Goal: Task Accomplishment & Management: Manage account settings

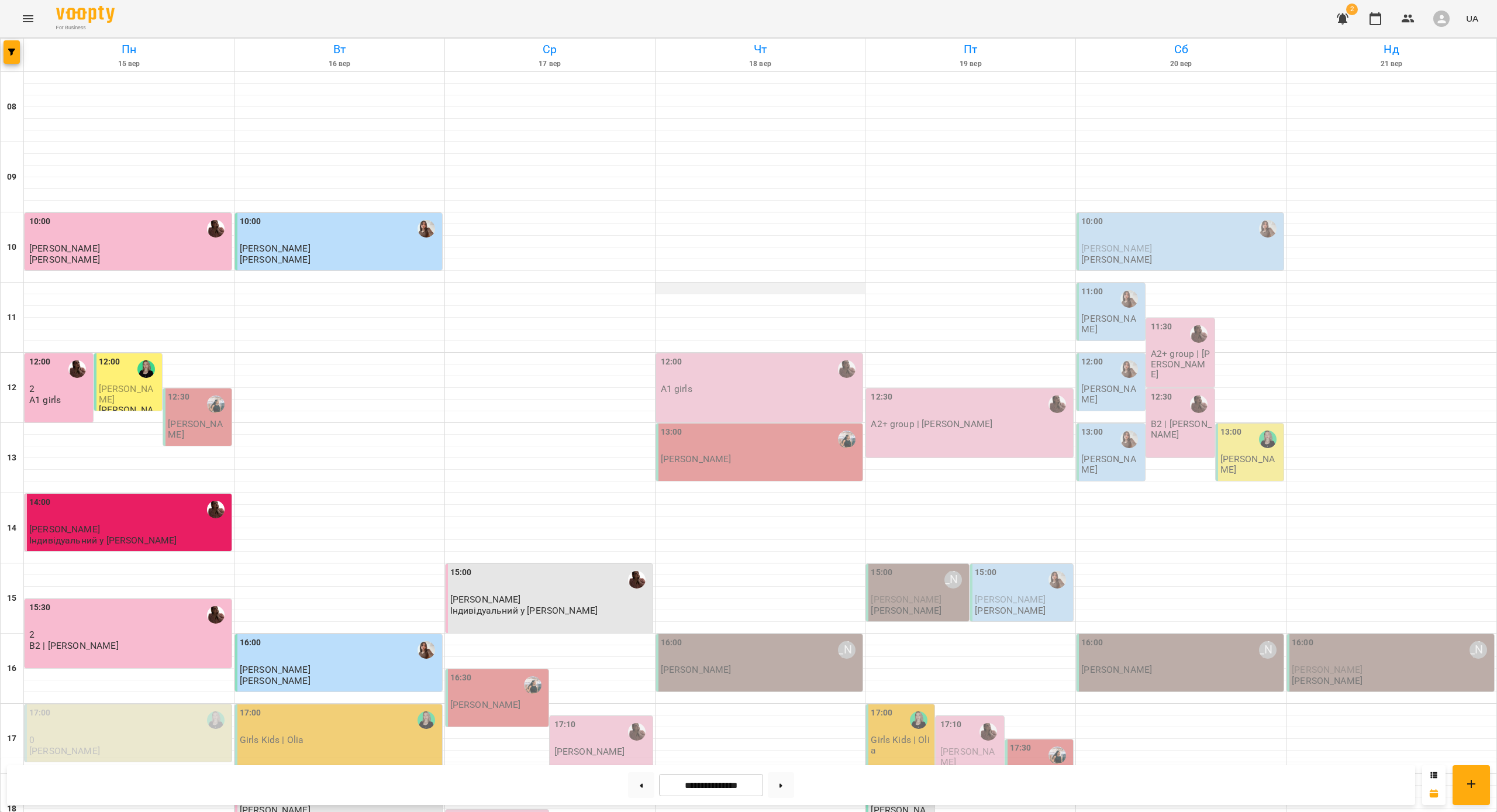
scroll to position [207, 0]
click at [572, 541] on div "16:00 [PERSON_NAME]" at bounding box center [761, 650] width 200 height 27
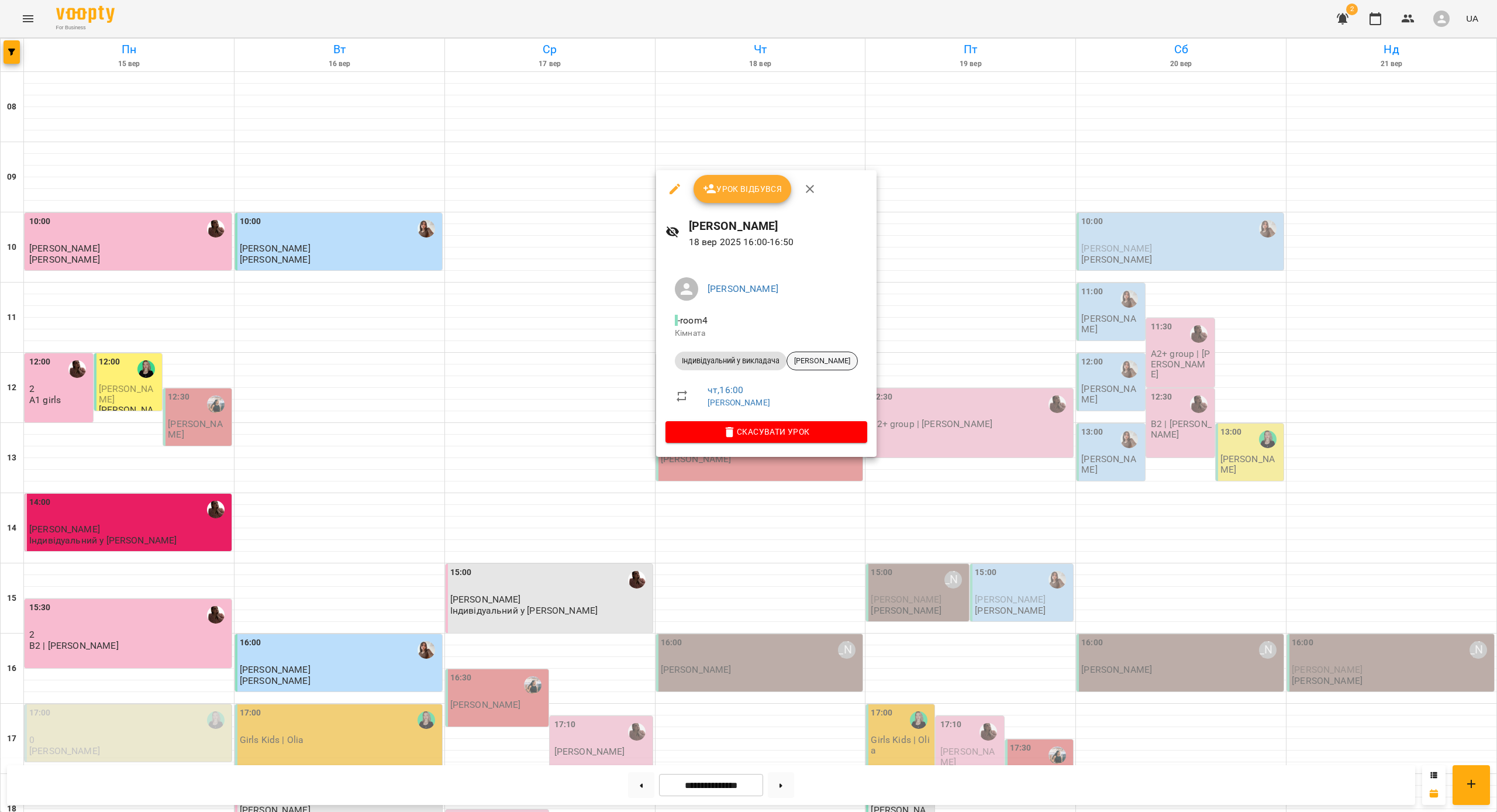
click at [572, 361] on span "[PERSON_NAME]" at bounding box center [823, 361] width 71 height 11
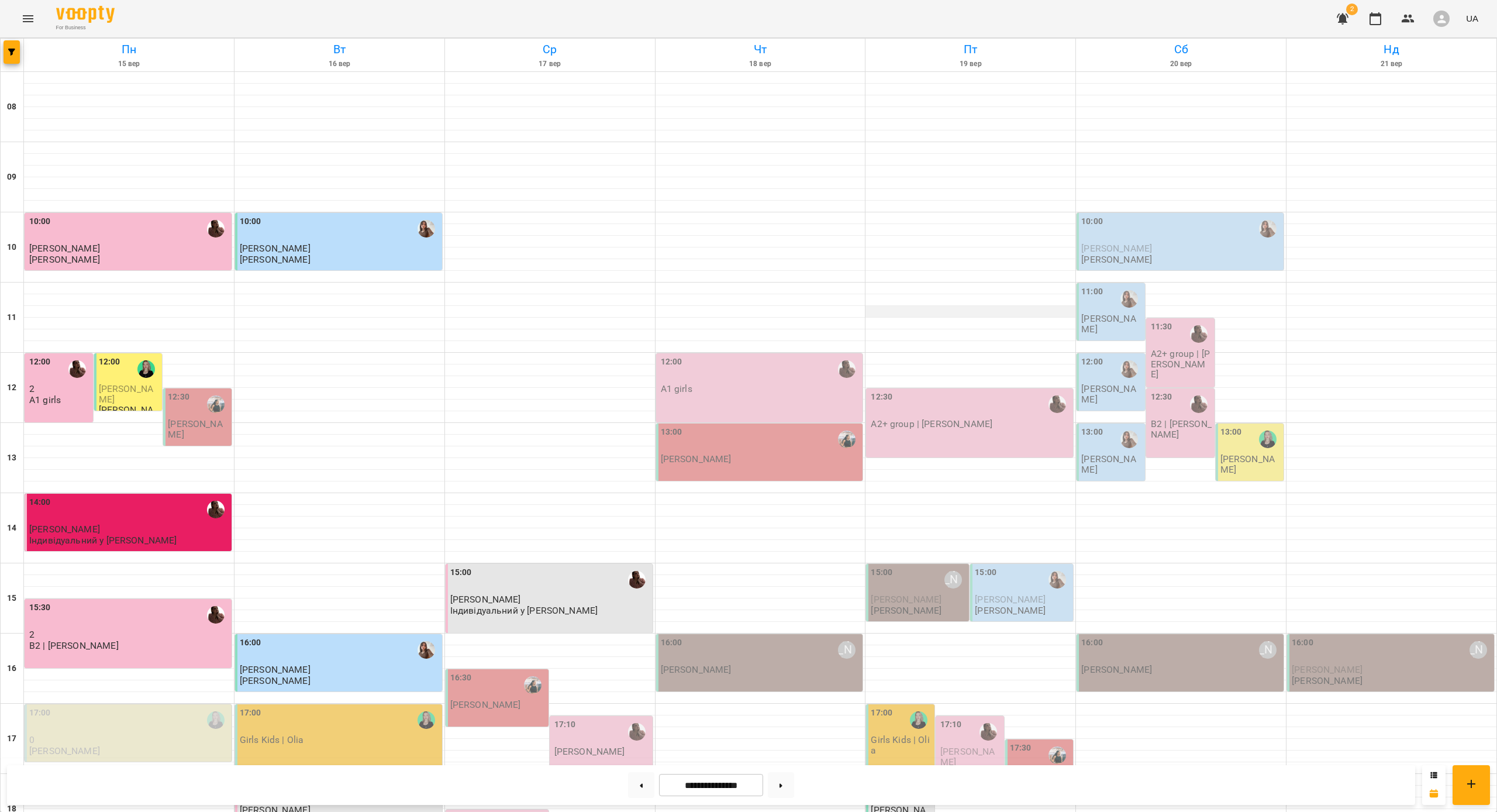
scroll to position [365, 0]
click at [572, 20] on icon "button" at bounding box center [1408, 19] width 13 height 8
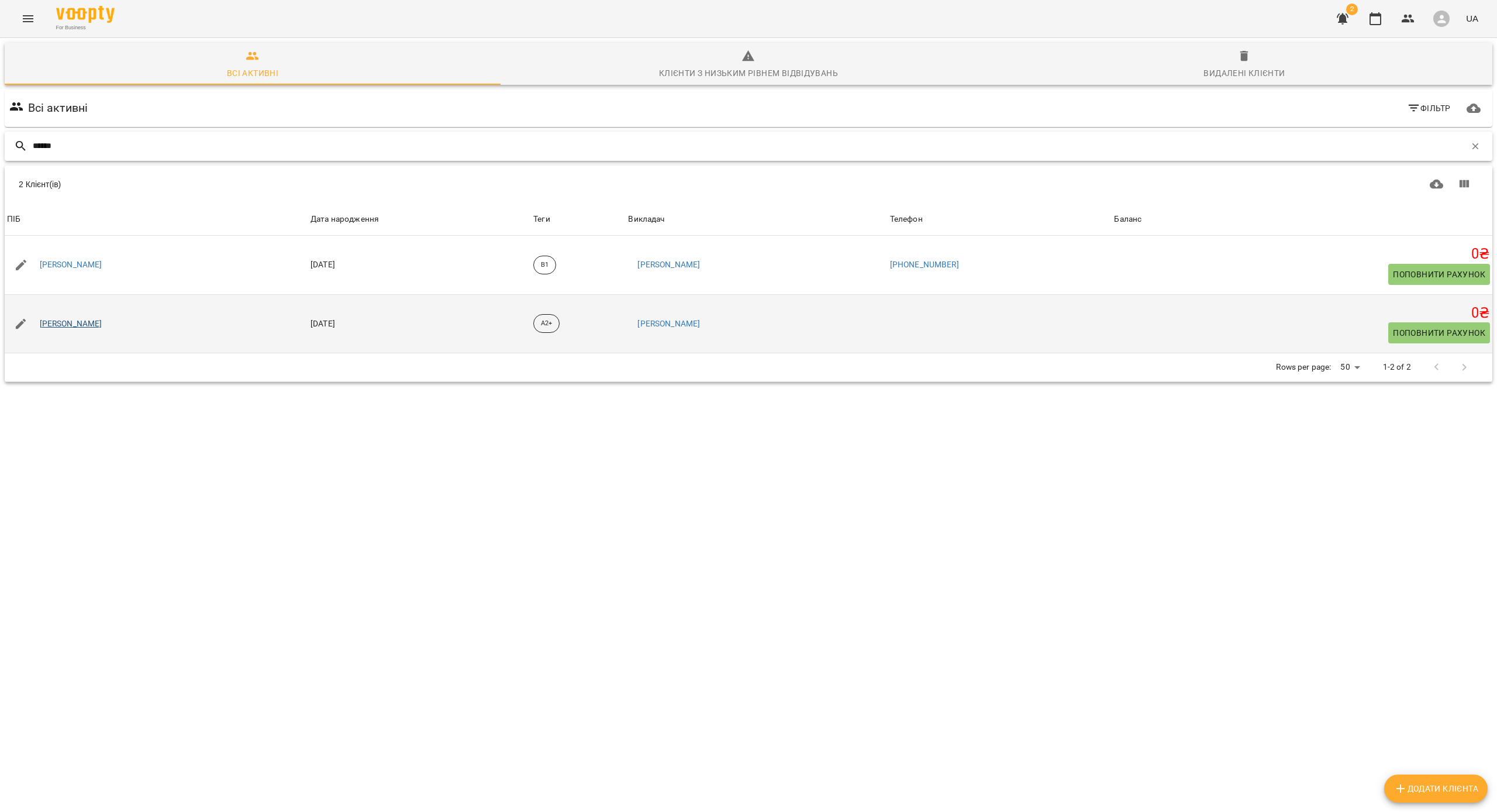
type input "******"
click at [86, 325] on link "[PERSON_NAME]" at bounding box center [71, 324] width 63 height 11
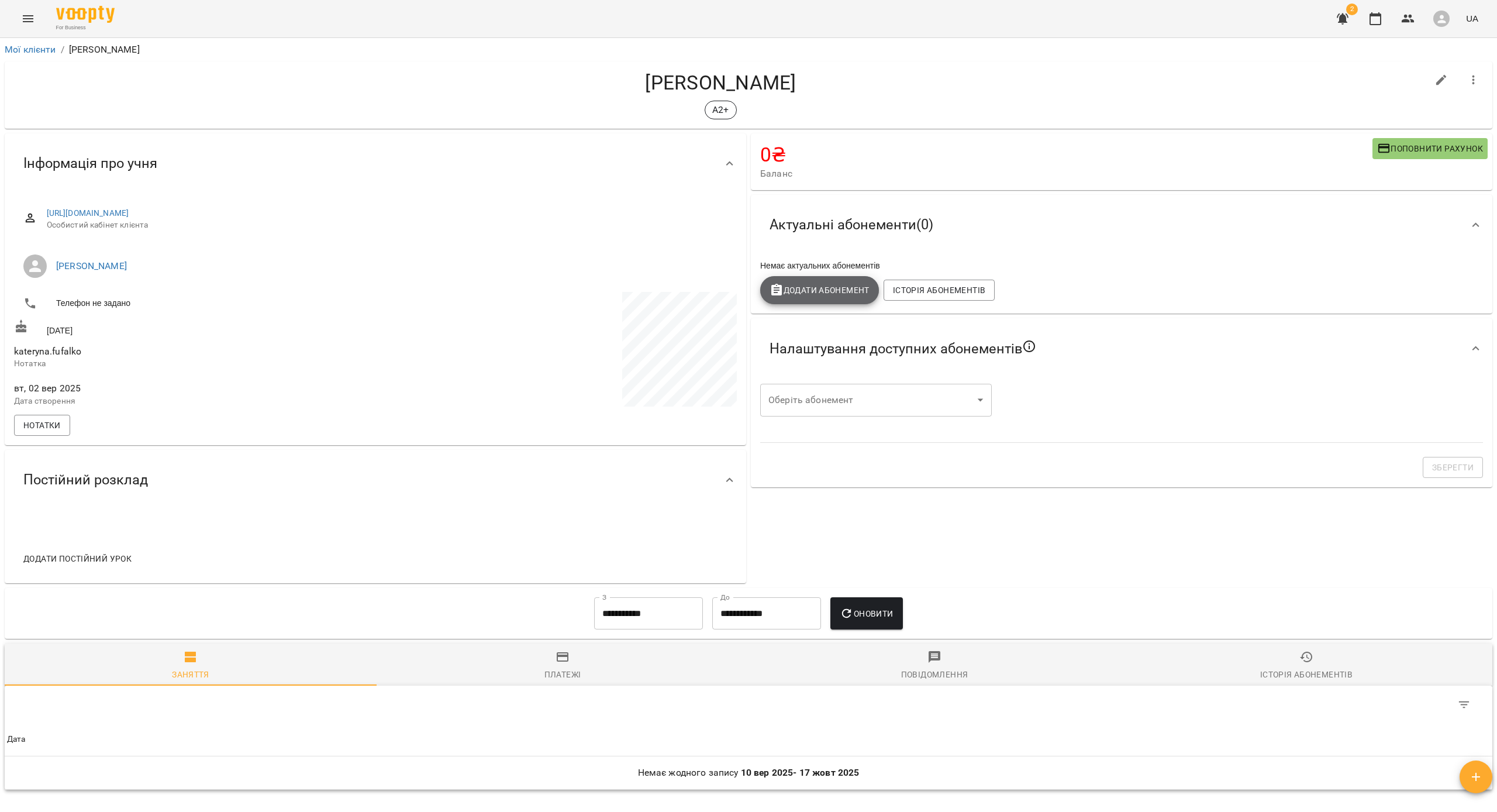
click at [572, 280] on button "Додати Абонемент" at bounding box center [819, 290] width 119 height 28
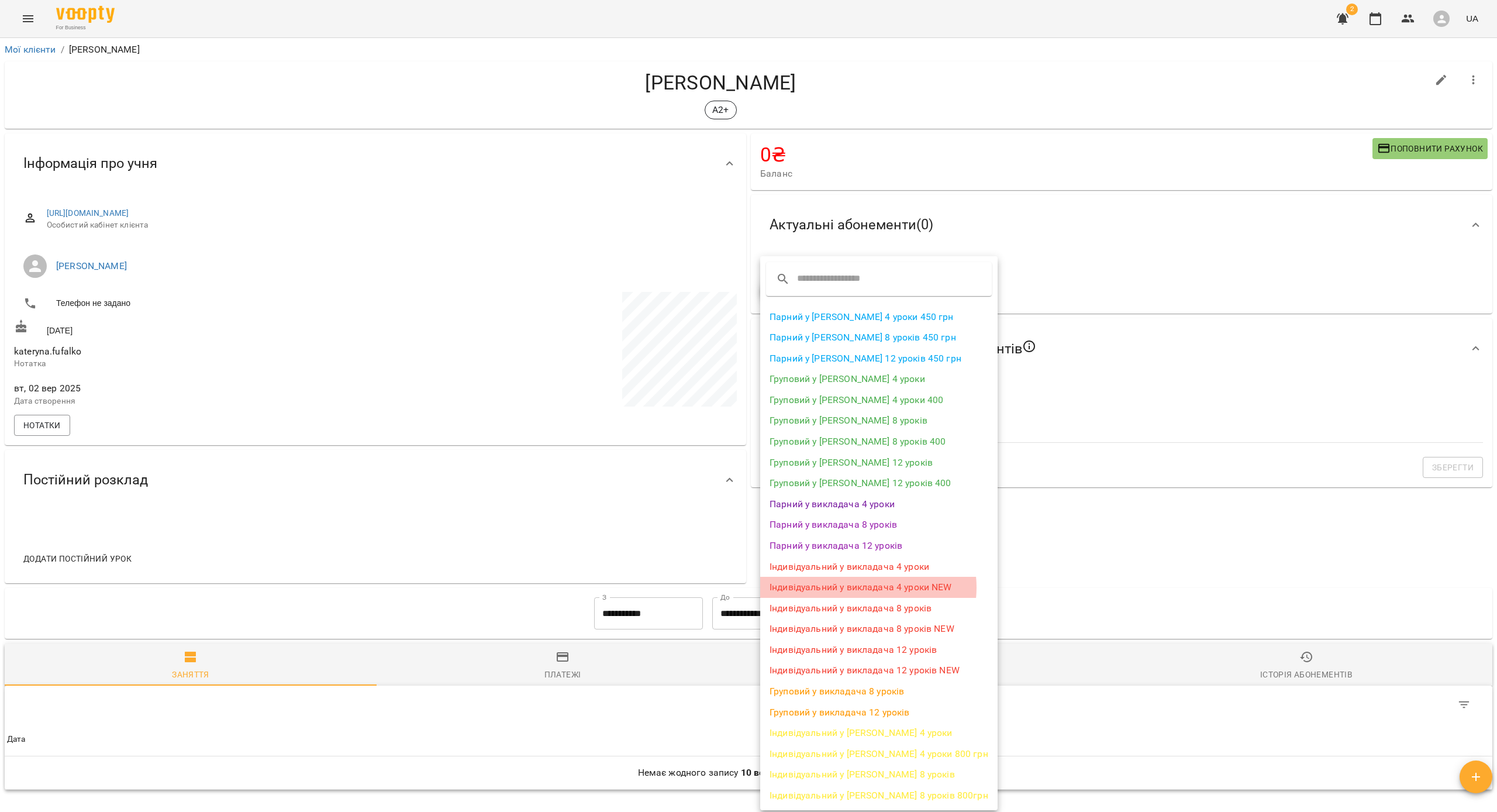
click at [572, 541] on li "Індивідуальний у викладача 4 уроки NEW" at bounding box center [878, 587] width 237 height 21
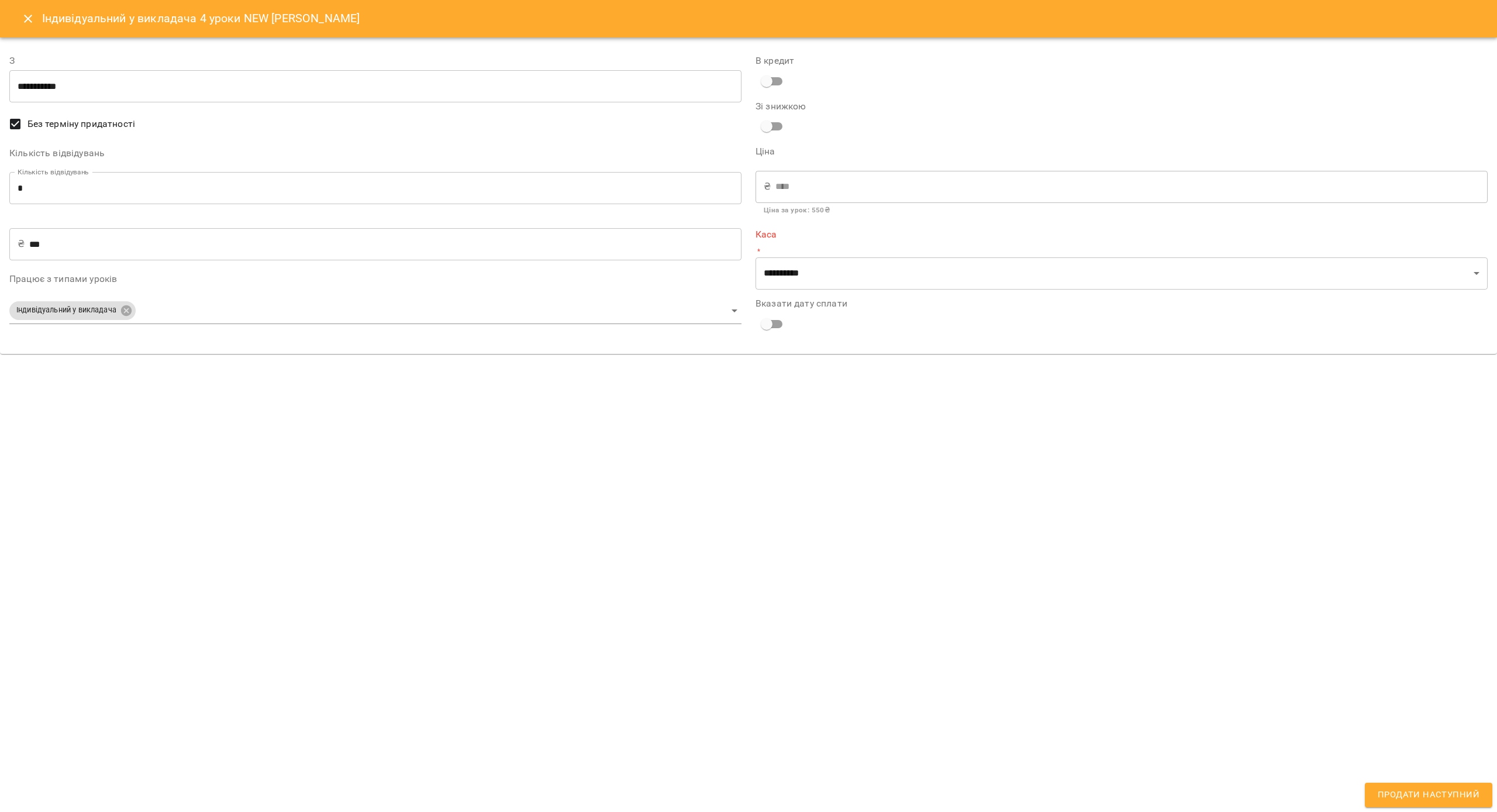
click at [32, 24] on icon "Close" at bounding box center [28, 19] width 14 height 14
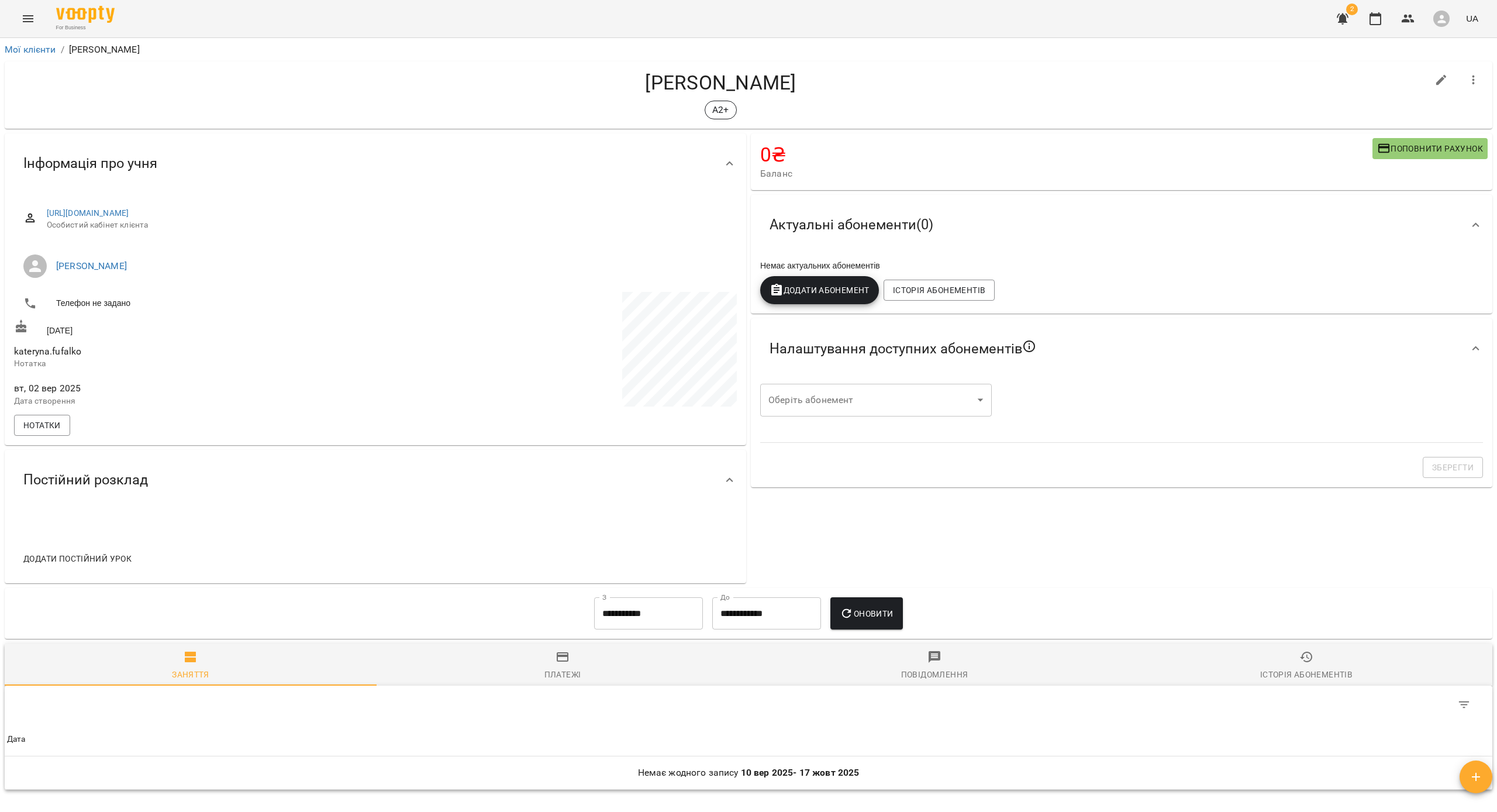
click at [572, 396] on body "For Business 2 UA Мої клієнти / [PERSON_NAME] Фуфалко [PERSON_NAME] Фуфалко A2+…" at bounding box center [748, 425] width 1497 height 850
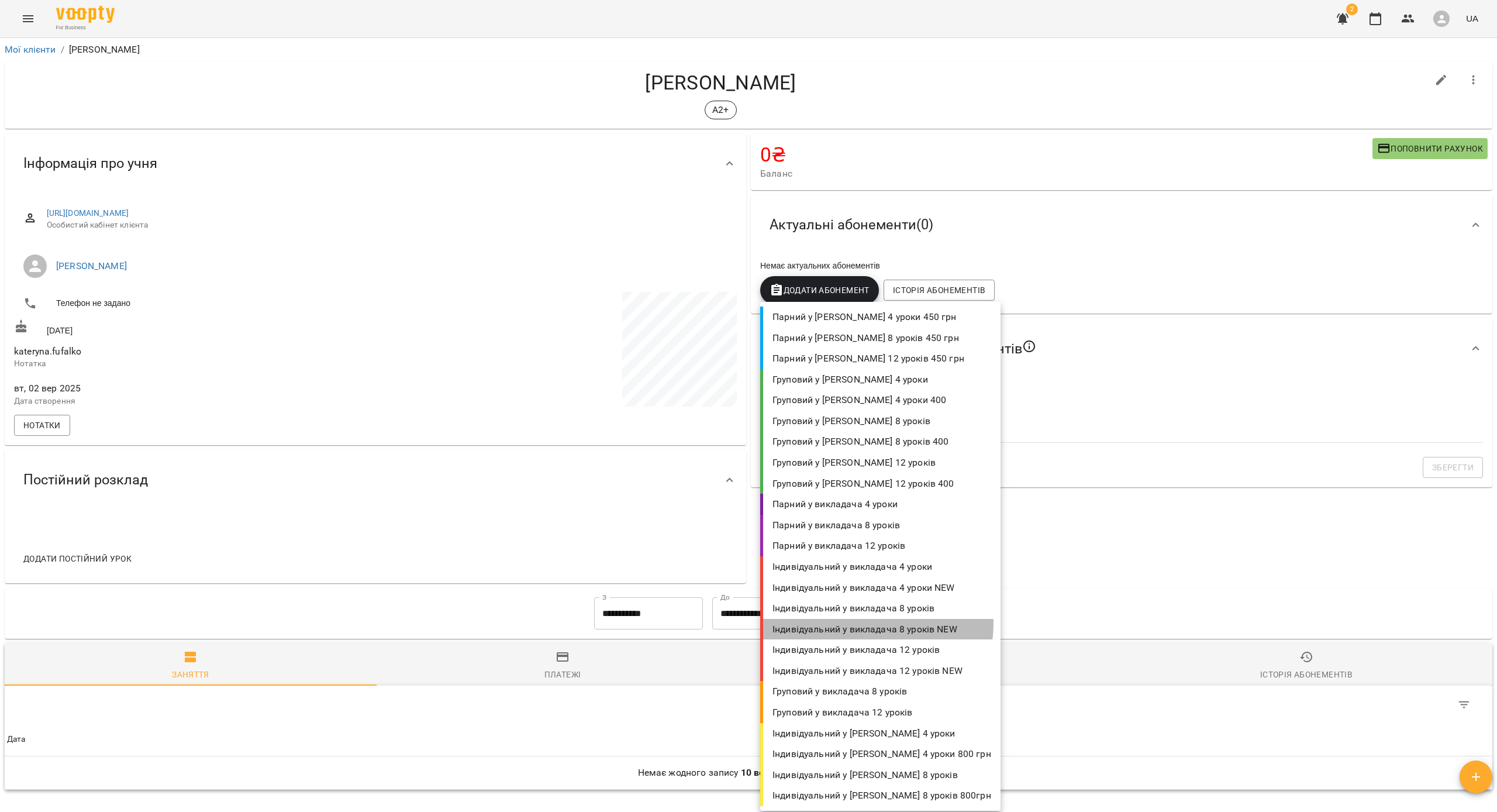
click at [572, 541] on li "Індивідуальний у викладача 8 уроків NEW" at bounding box center [880, 629] width 241 height 21
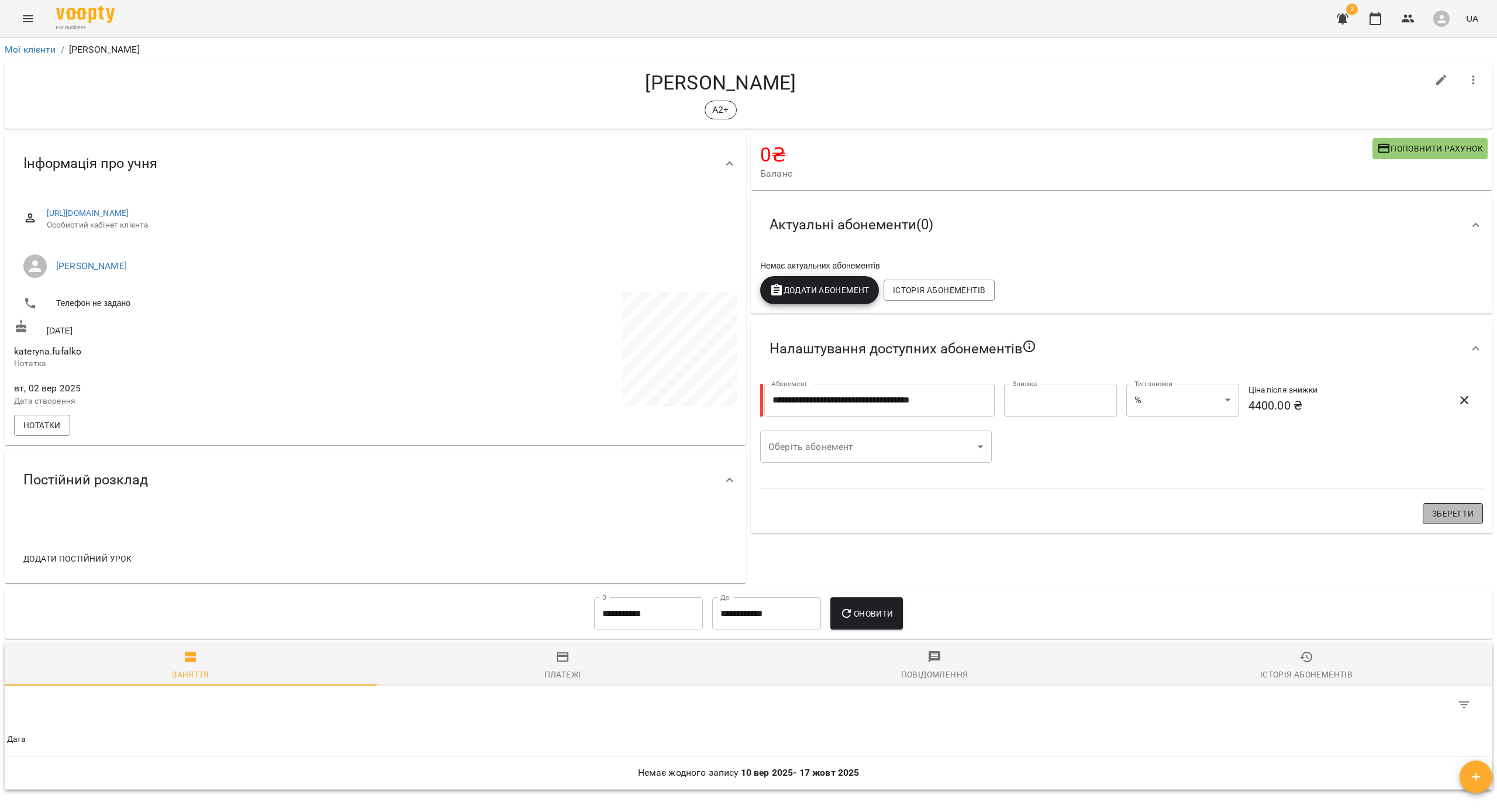
click at [572, 510] on span "Зберегти" at bounding box center [1453, 513] width 41 height 14
click at [63, 541] on div "Додати постійний урок" at bounding box center [78, 558] width 127 height 30
click at [64, 541] on span "Додати постійний урок" at bounding box center [78, 559] width 108 height 14
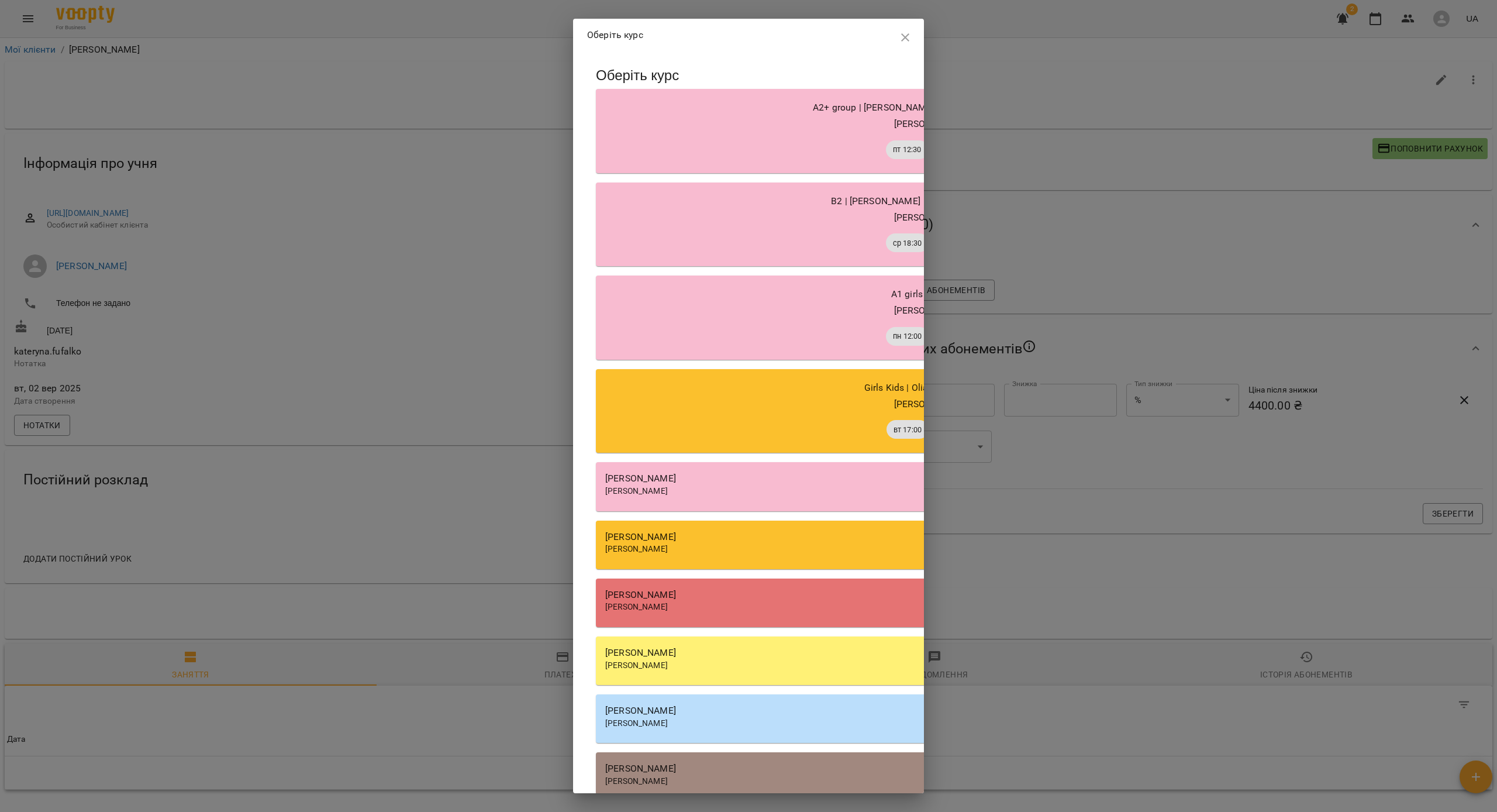
click at [572, 541] on div "[PERSON_NAME]" at bounding box center [929, 769] width 648 height 14
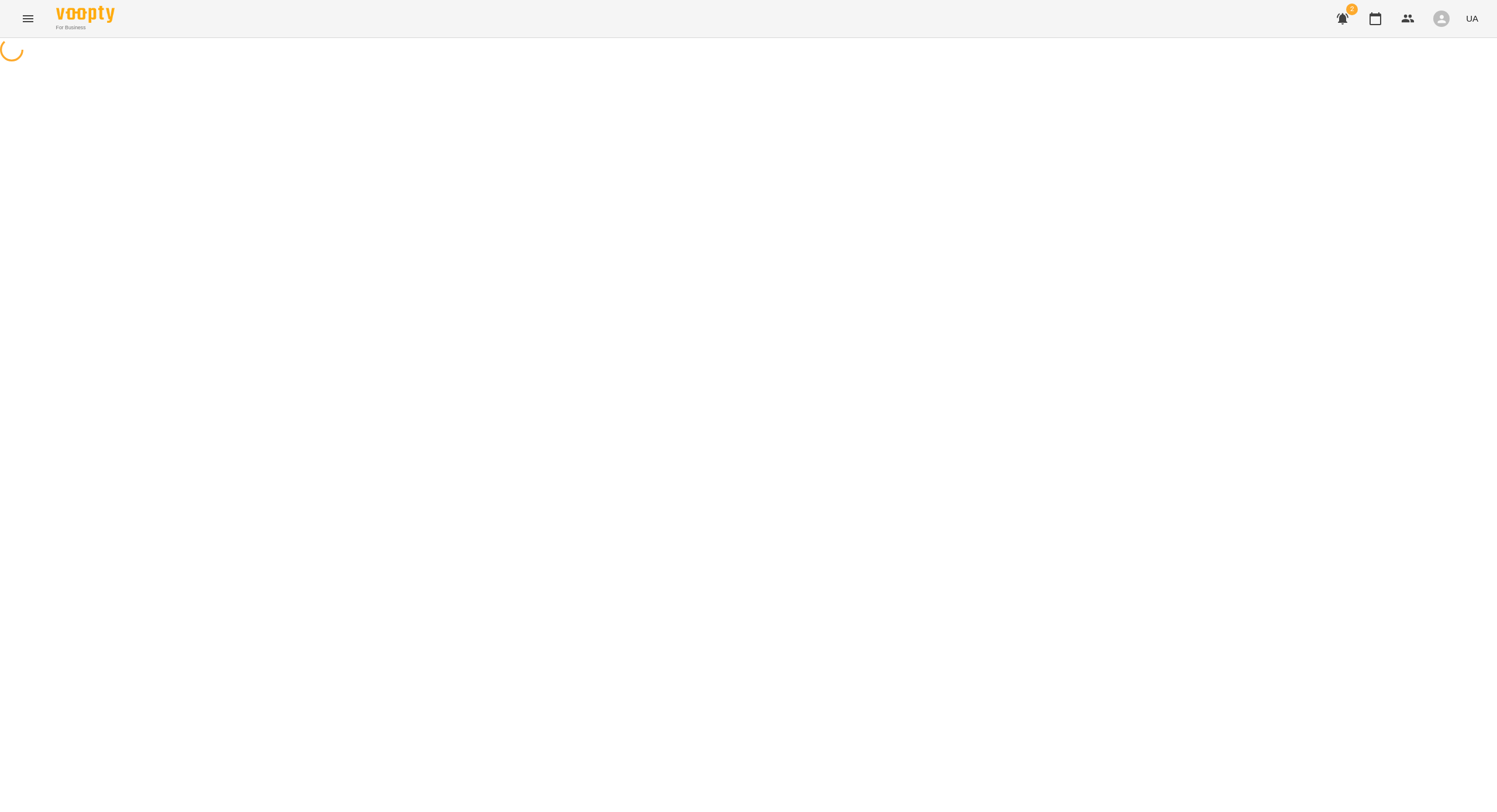
select select "**********"
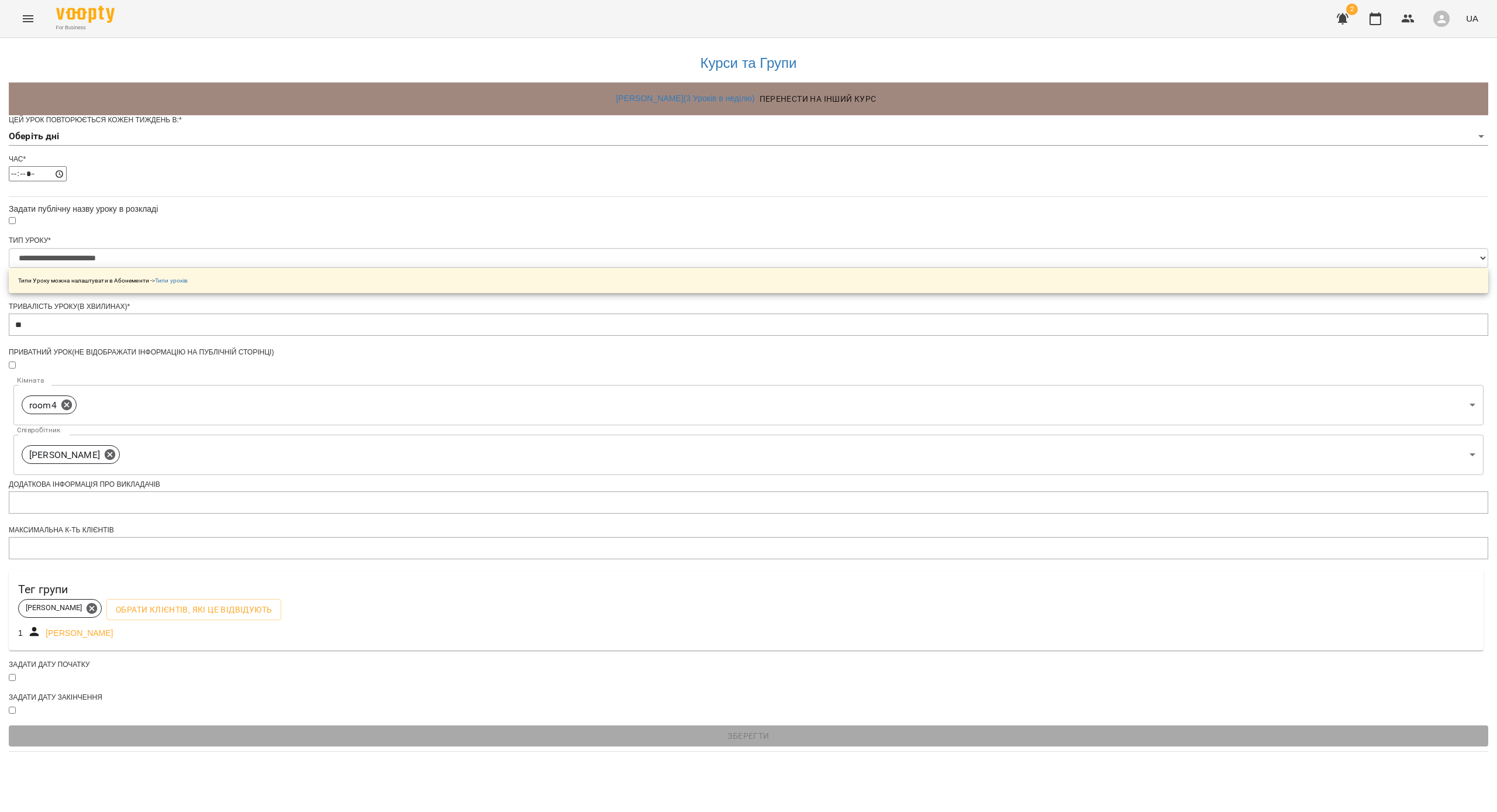
click at [572, 136] on form "**********" at bounding box center [748, 435] width 1479 height 638
click at [572, 153] on body "**********" at bounding box center [748, 376] width 1497 height 751
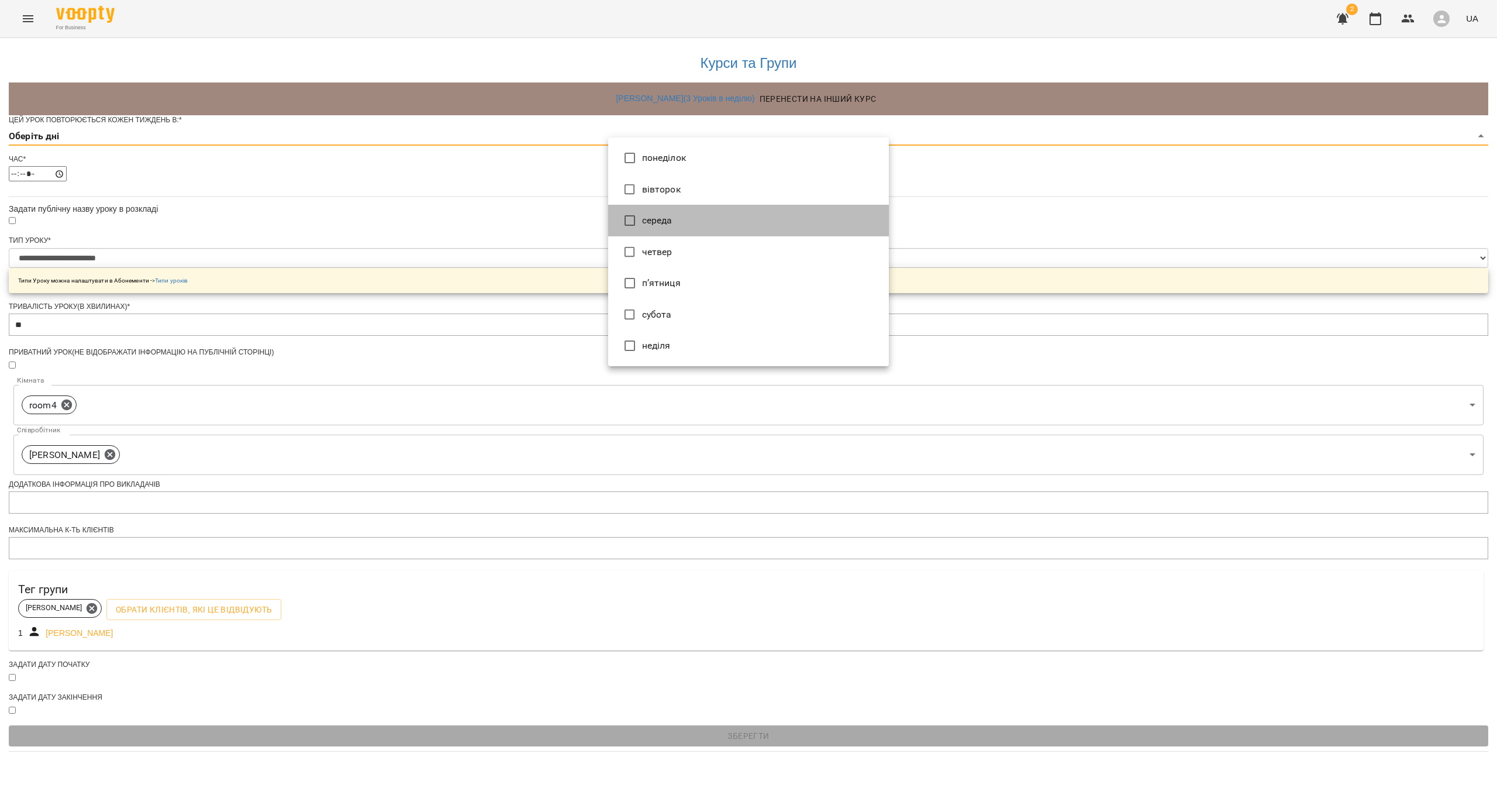
click at [572, 212] on li "середа" at bounding box center [748, 220] width 280 height 32
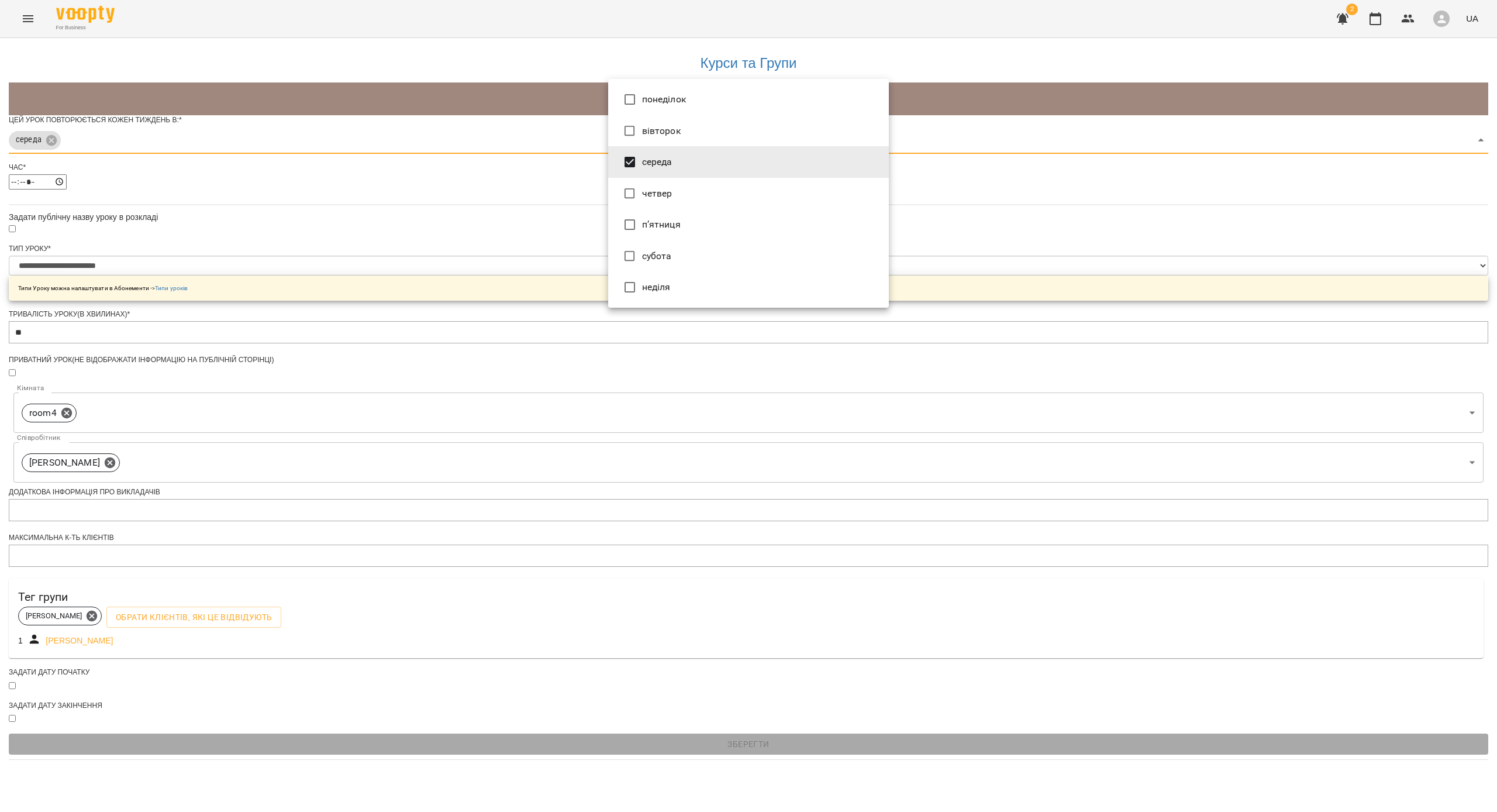
click at [572, 224] on li "п’ятниця" at bounding box center [748, 225] width 280 height 32
type input "***"
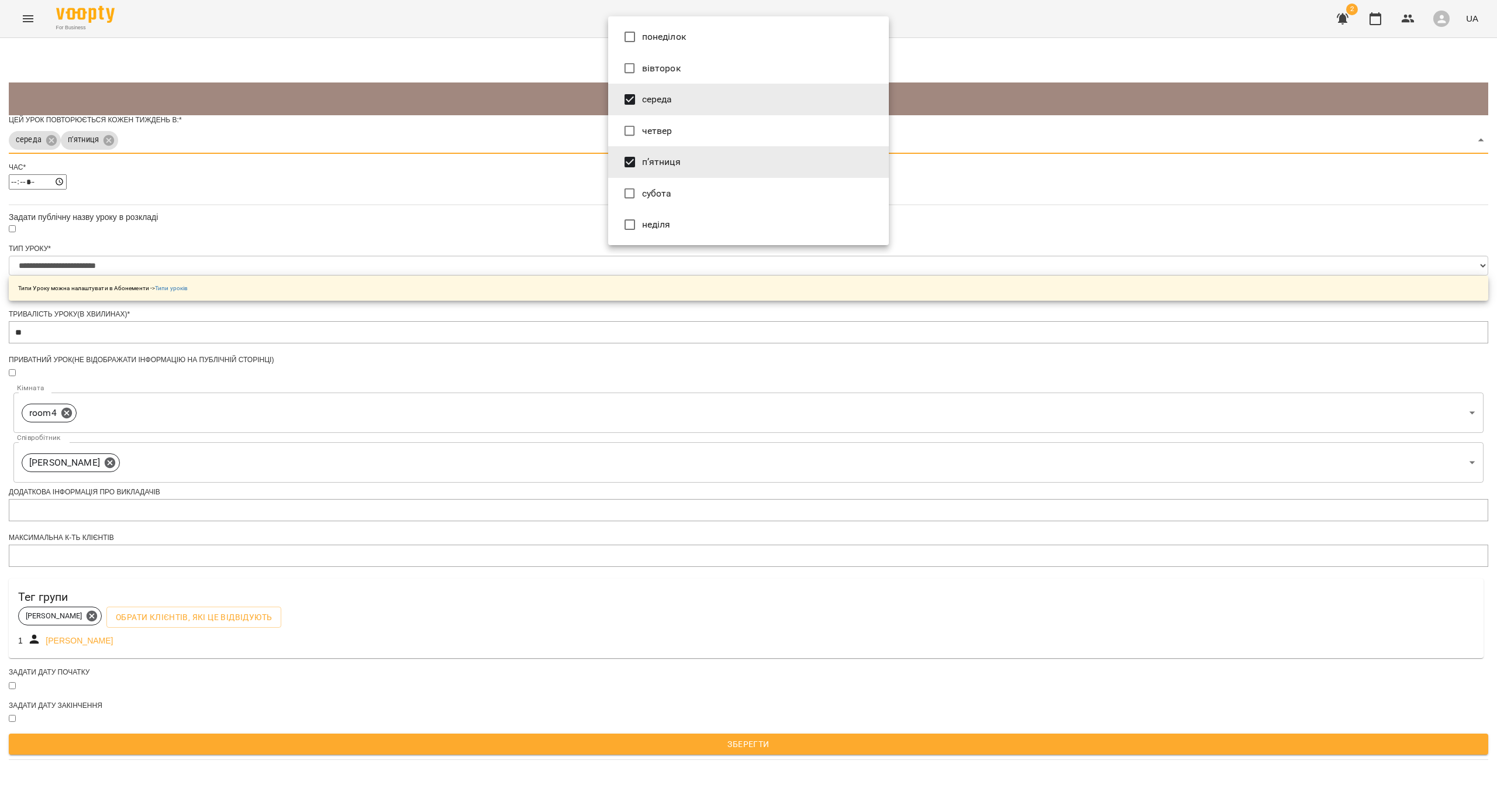
click at [516, 258] on div at bounding box center [748, 406] width 1497 height 812
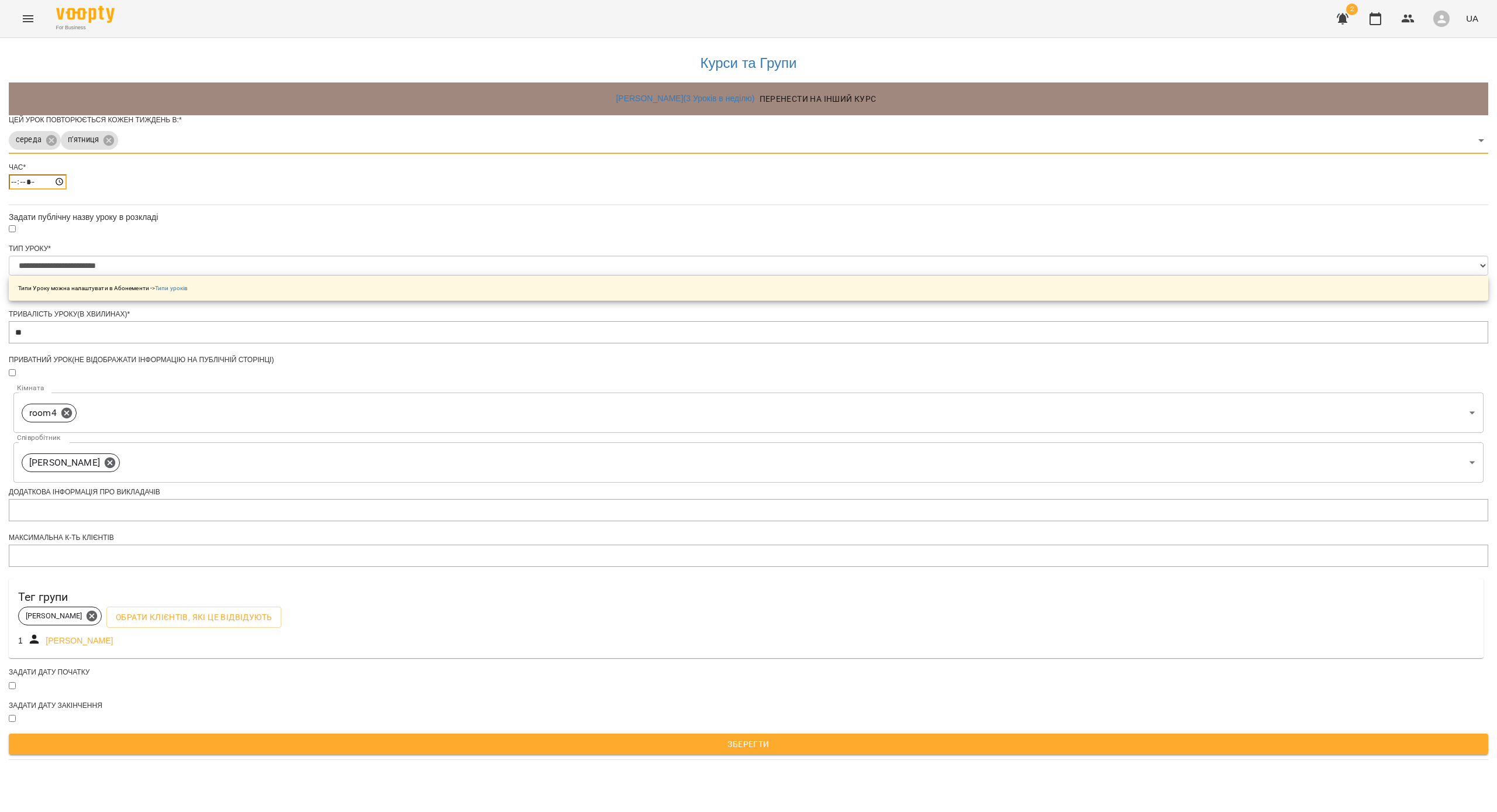
click at [67, 190] on input "*****" at bounding box center [38, 182] width 58 height 15
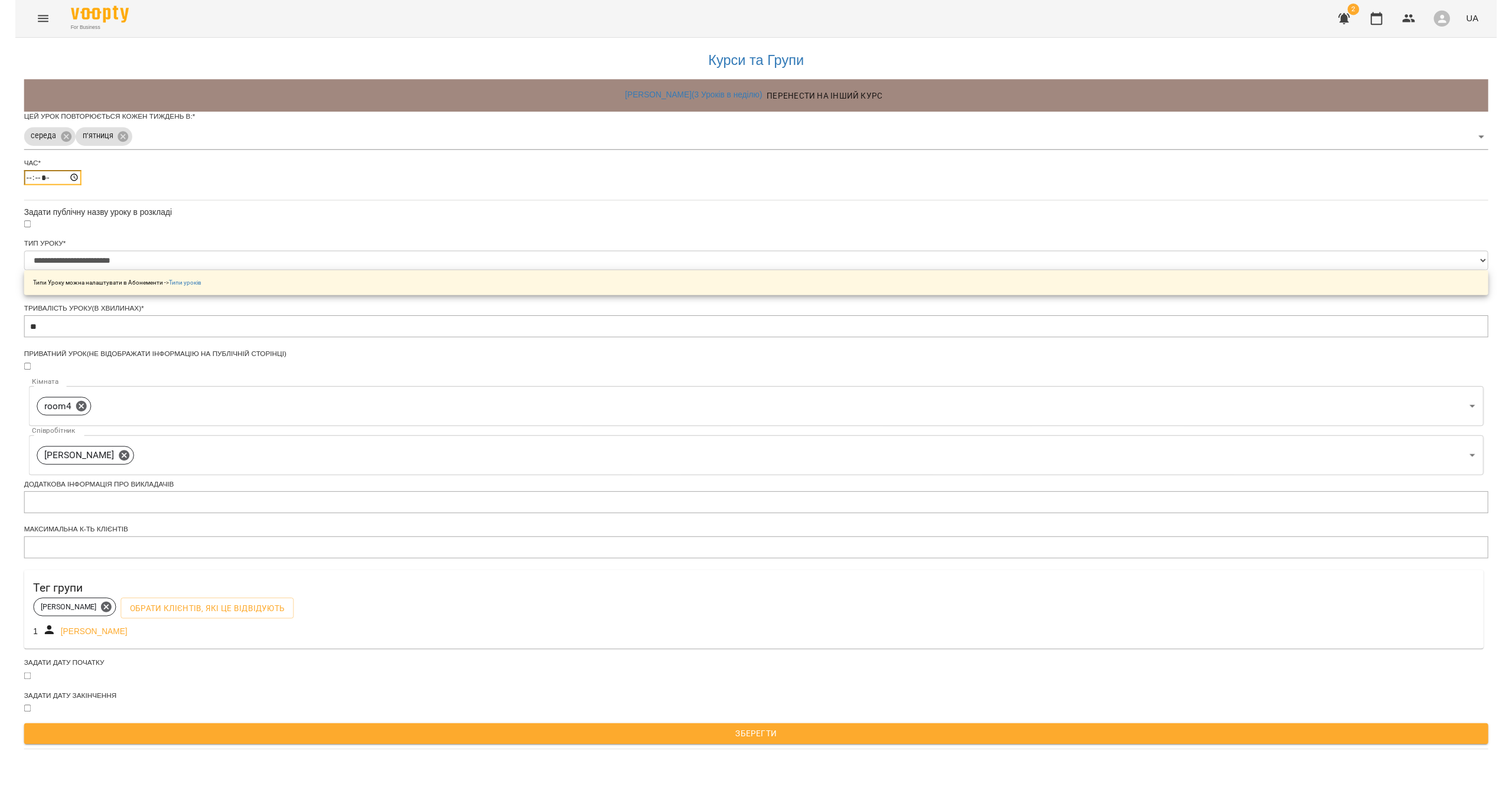
scroll to position [22, 0]
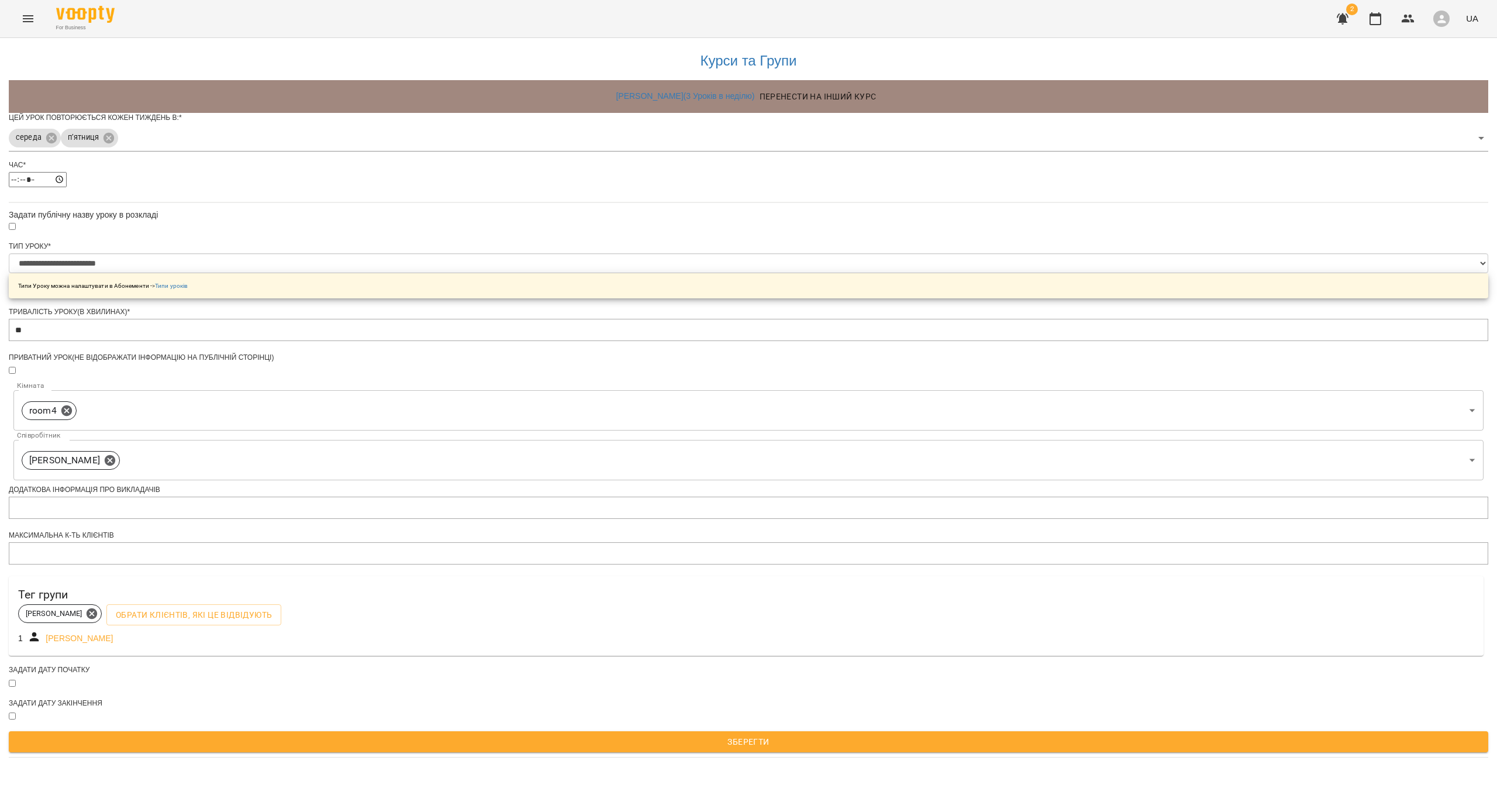
type input "*****"
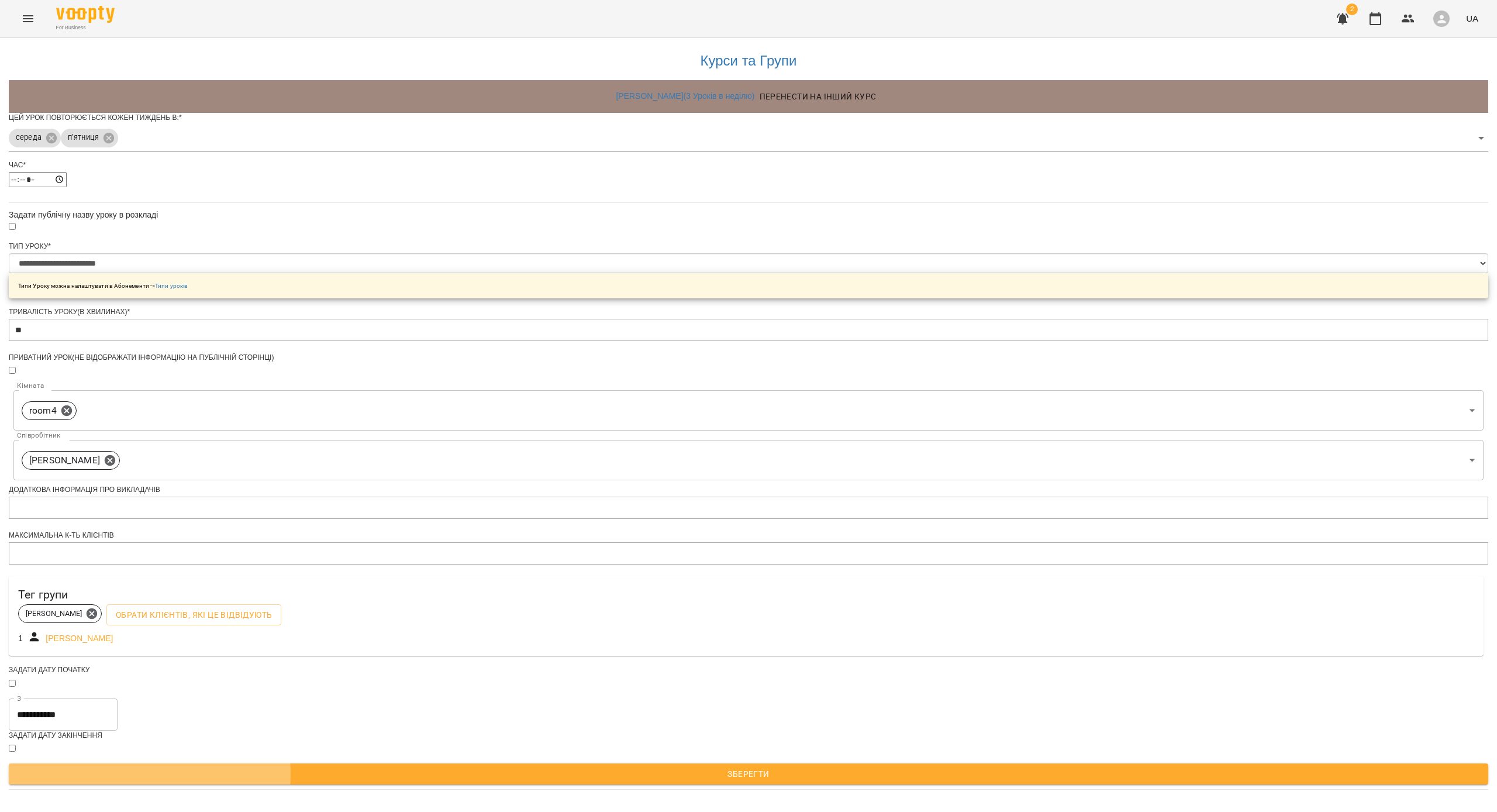
click at [572, 541] on span "Зберегти" at bounding box center [748, 774] width 1461 height 14
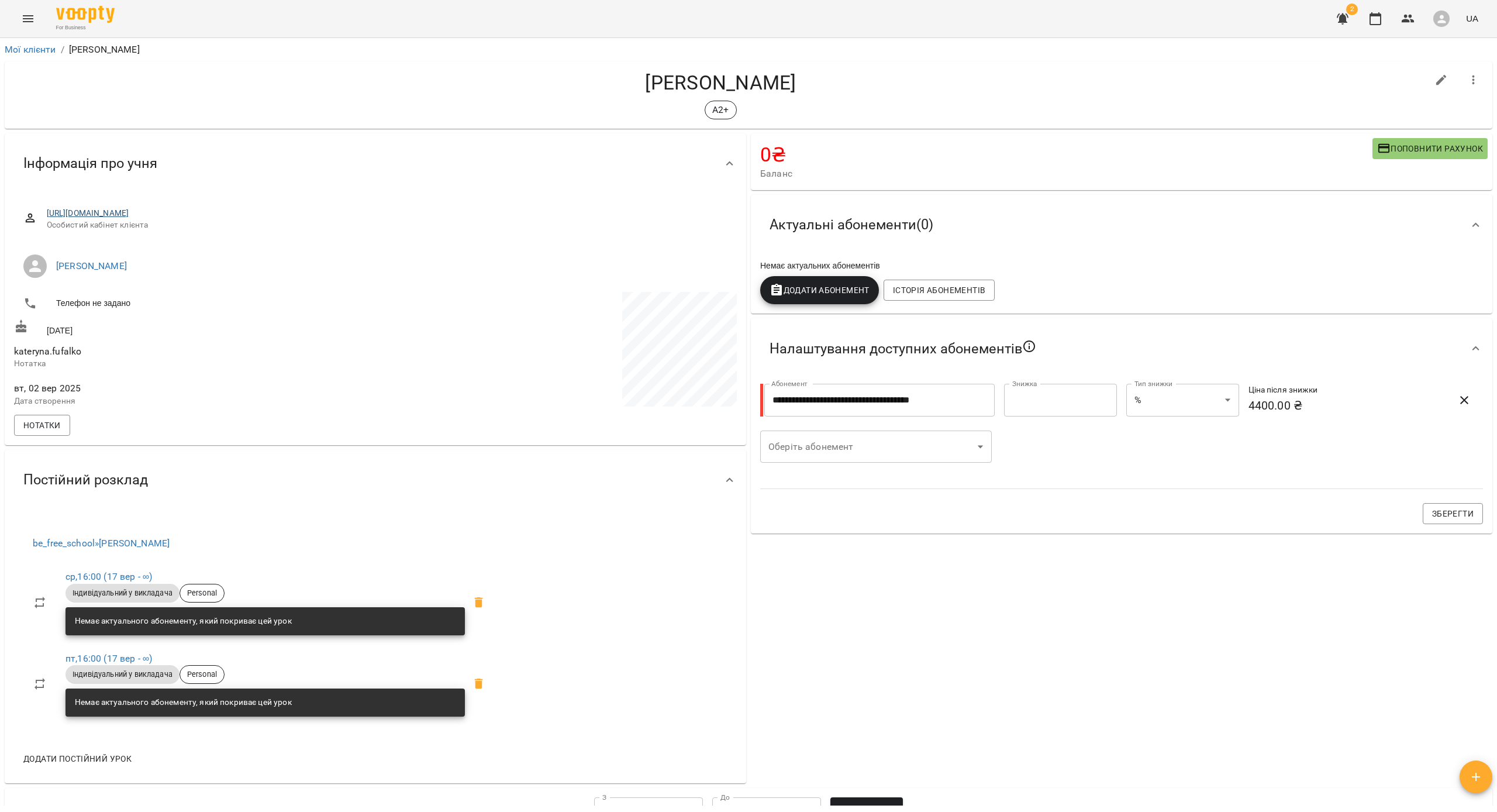
drag, startPoint x: 410, startPoint y: 212, endPoint x: 46, endPoint y: 212, distance: 364.0
click at [47, 212] on span "[URL][DOMAIN_NAME]" at bounding box center [387, 212] width 681 height 11
copy link "[URL][DOMAIN_NAME]"
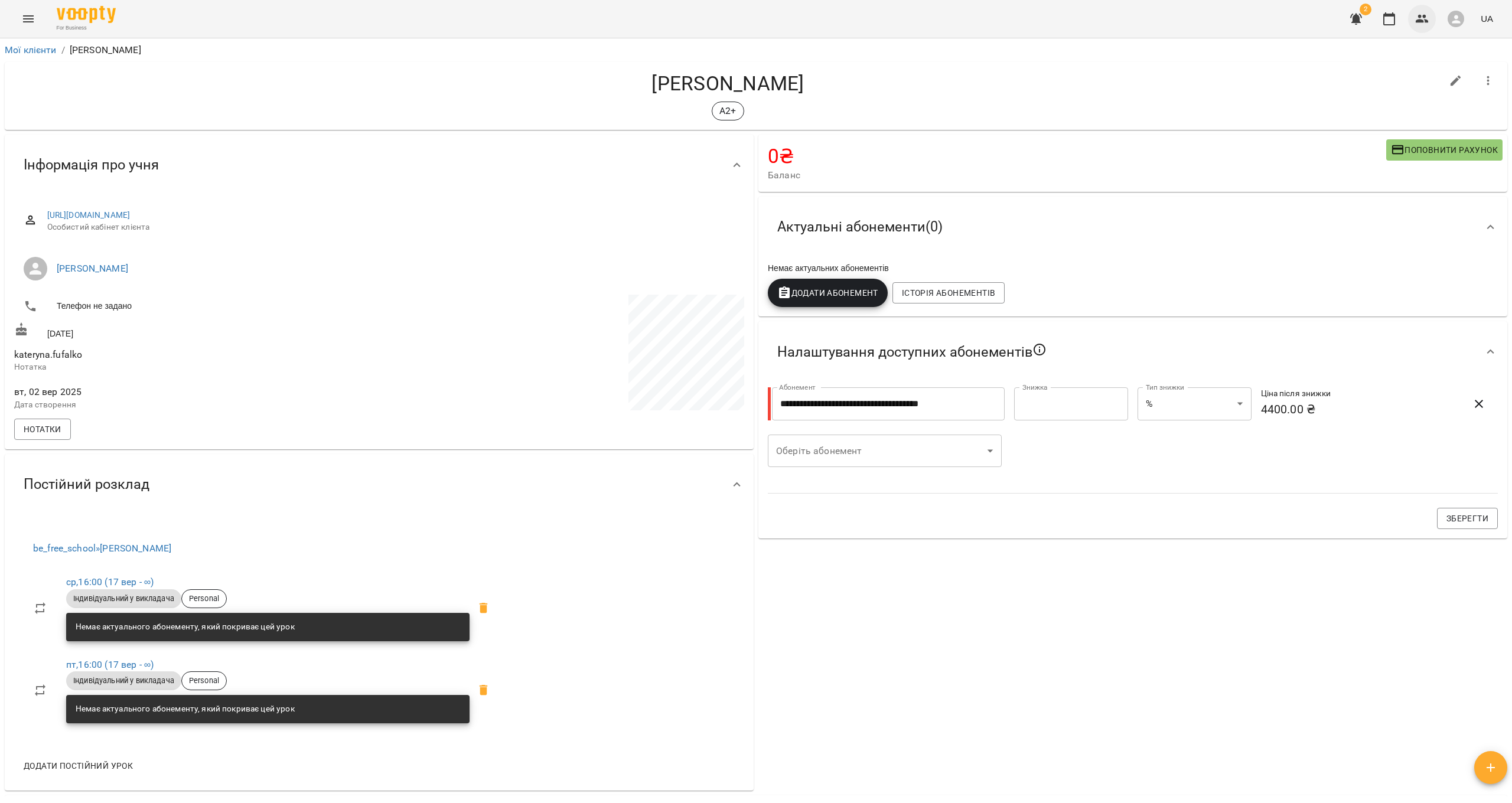
click at [578, 21] on icon "button" at bounding box center [1422, 19] width 14 height 14
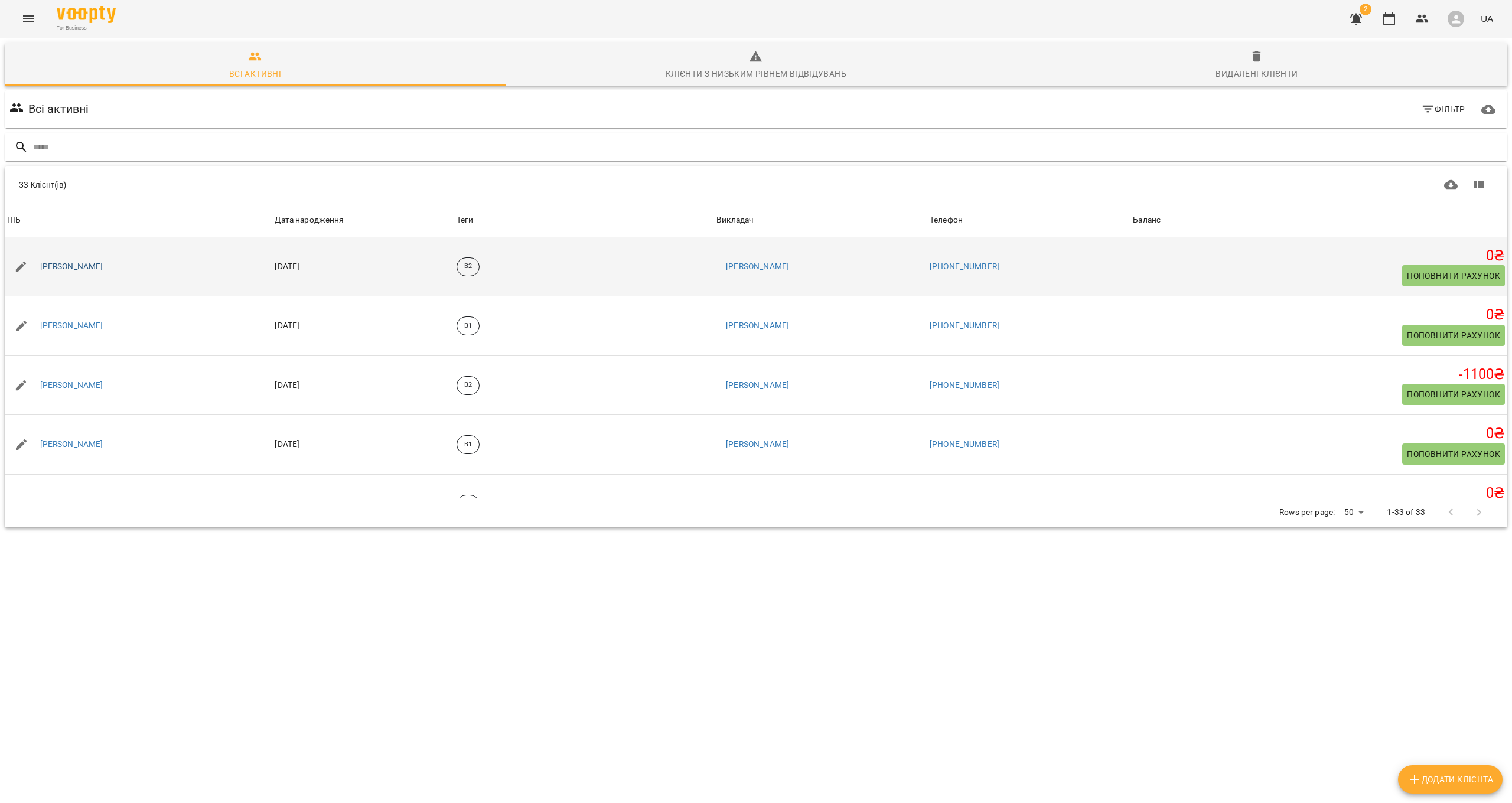
click at [75, 268] on link "[PERSON_NAME]" at bounding box center [71, 266] width 63 height 12
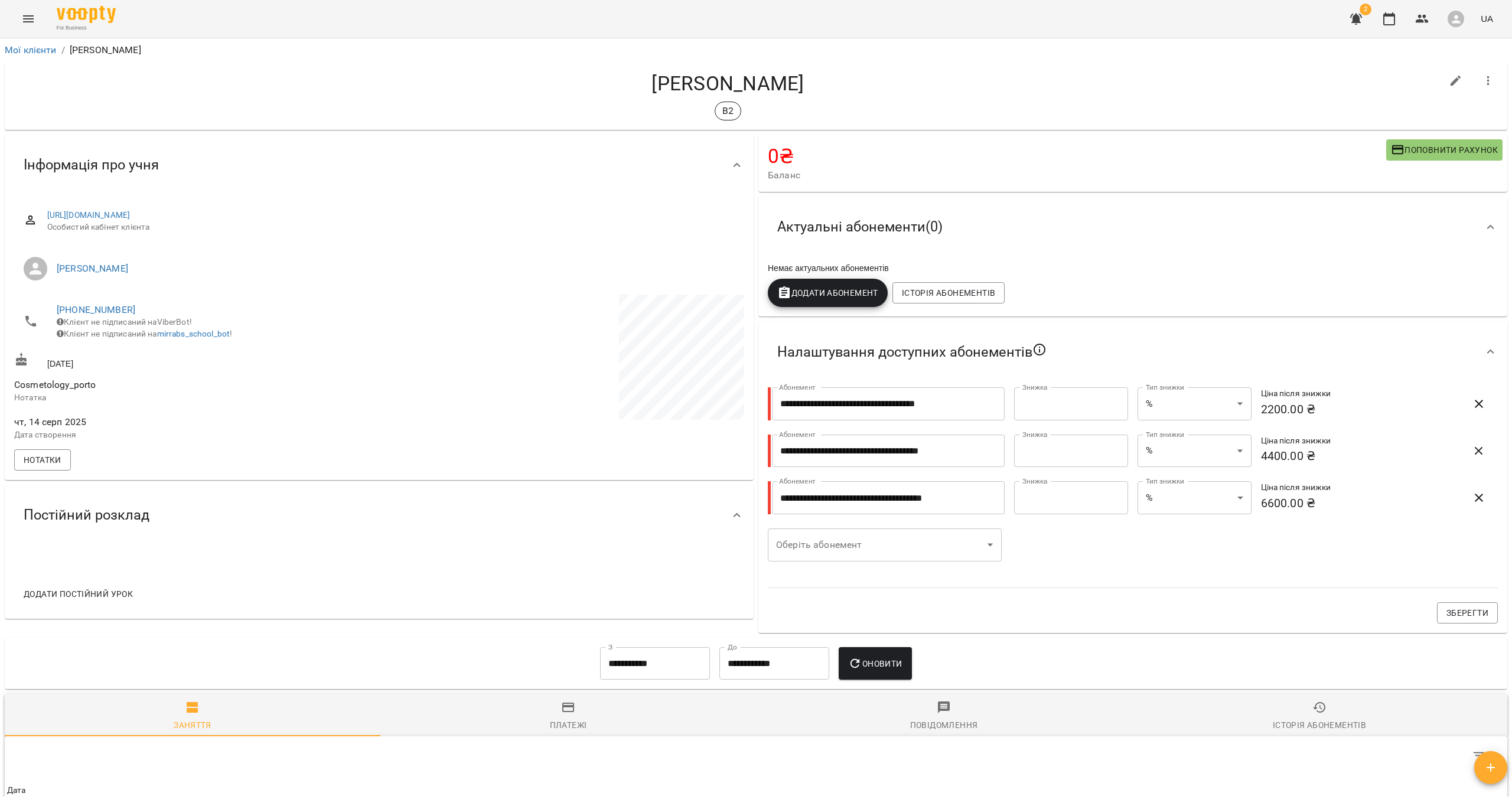
click at [578, 81] on icon "button" at bounding box center [1488, 81] width 3 height 10
click at [578, 136] on span "Видалити!" at bounding box center [1420, 130] width 50 height 14
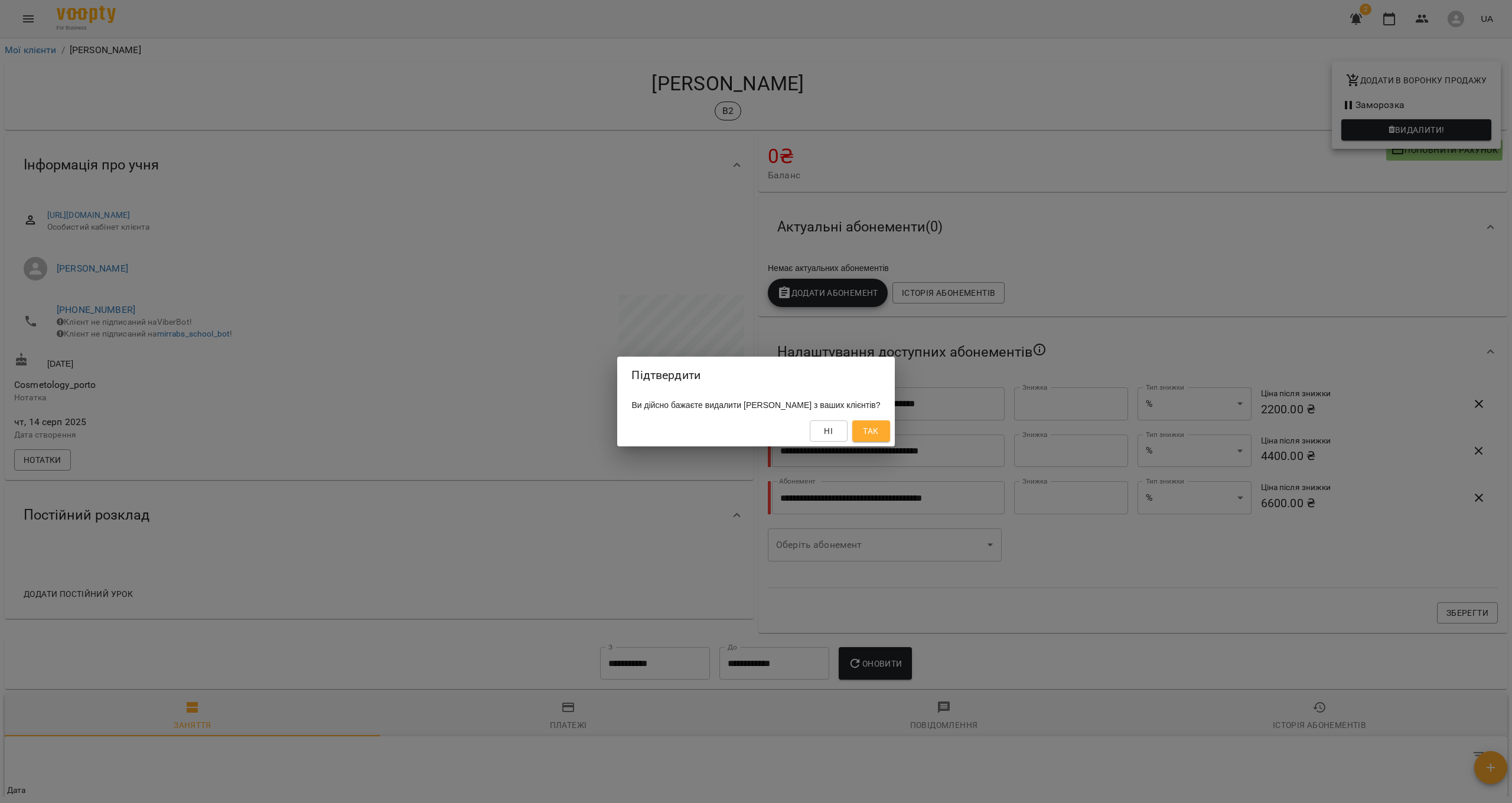
click at [578, 427] on span "Так" at bounding box center [870, 431] width 15 height 14
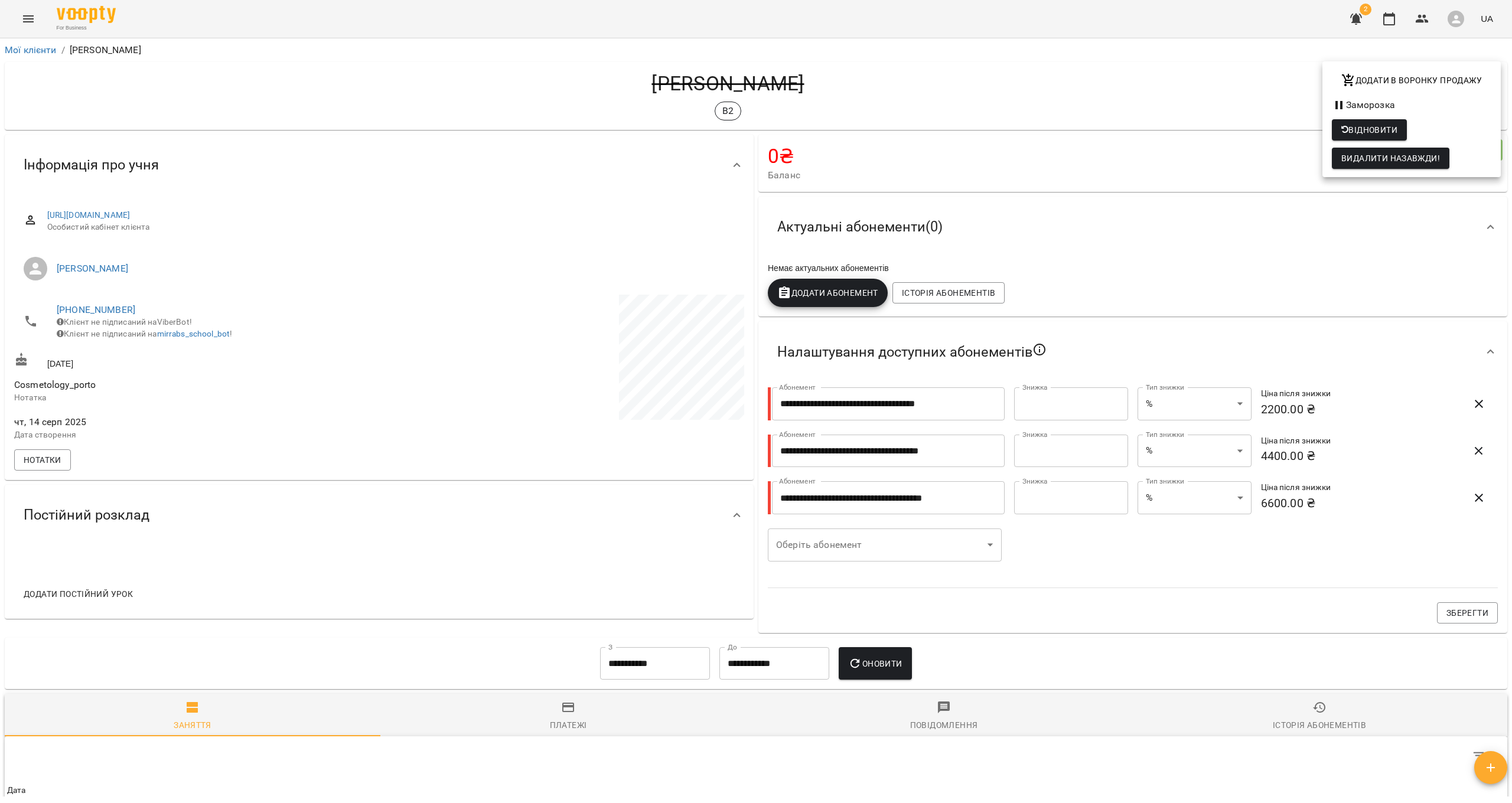
click at [578, 19] on div at bounding box center [756, 402] width 1512 height 803
click at [578, 19] on icon "button" at bounding box center [1422, 19] width 14 height 14
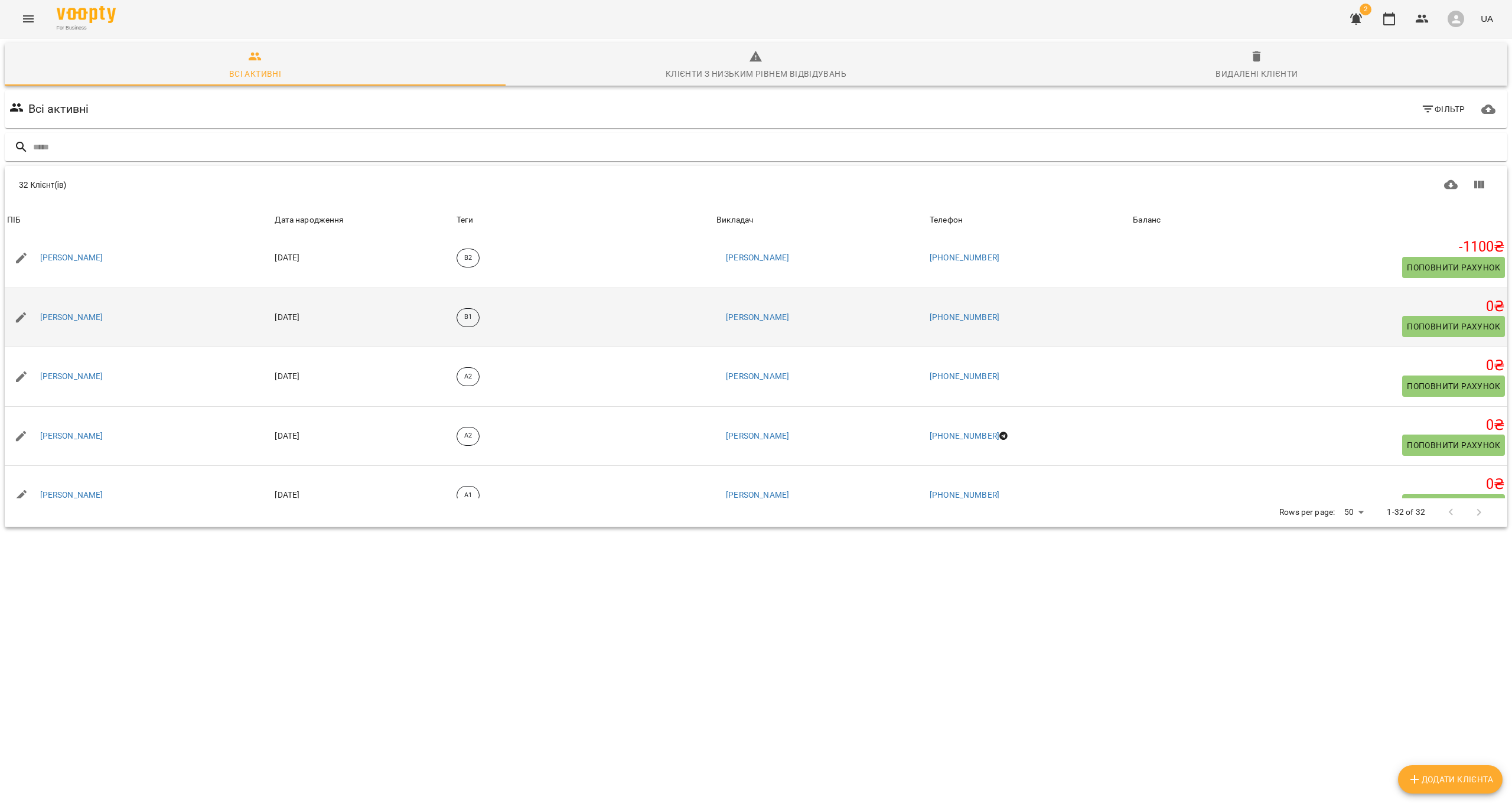
scroll to position [69, 0]
click at [83, 320] on link "[PERSON_NAME]" at bounding box center [71, 317] width 63 height 12
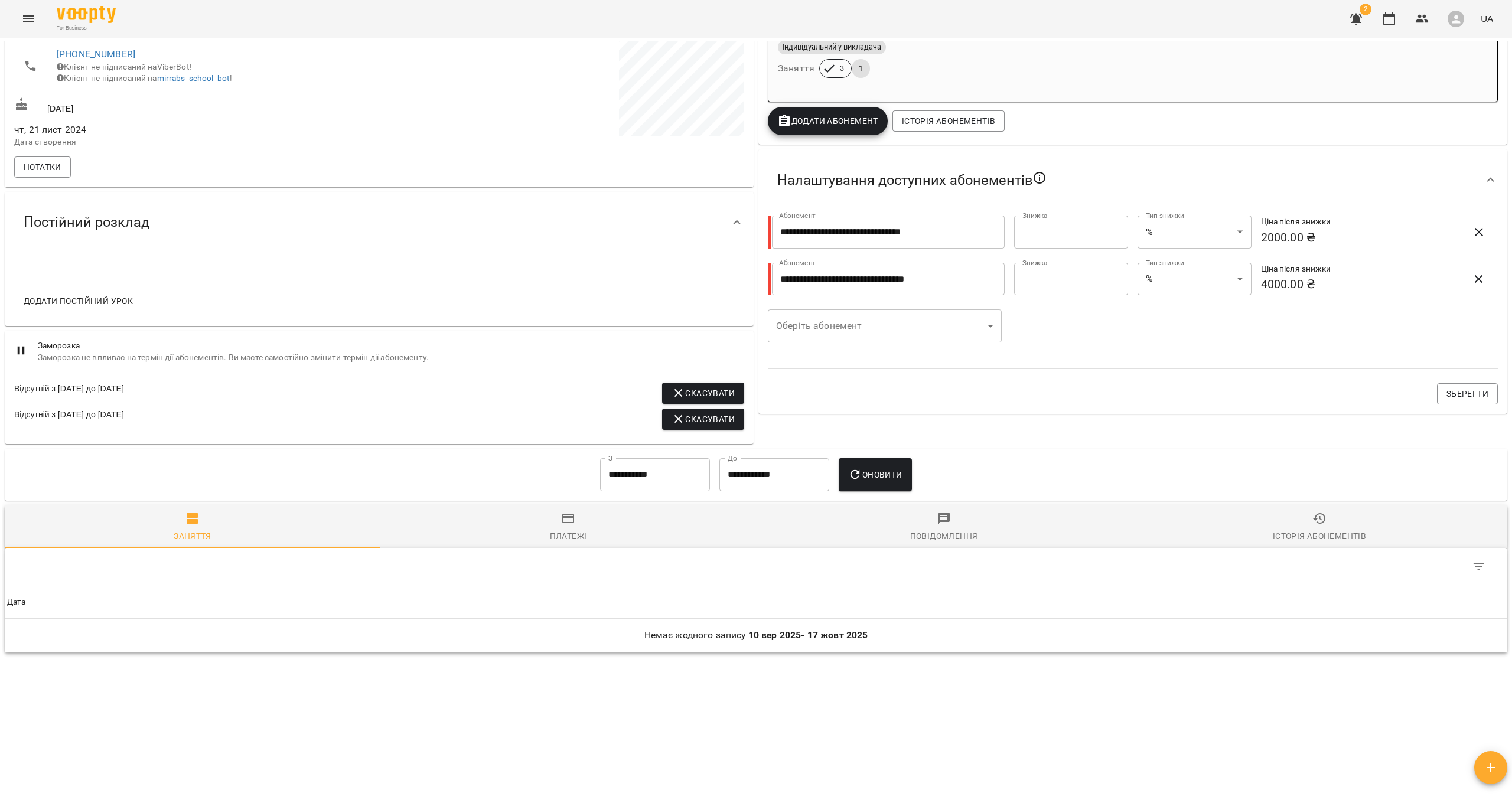
scroll to position [4, 0]
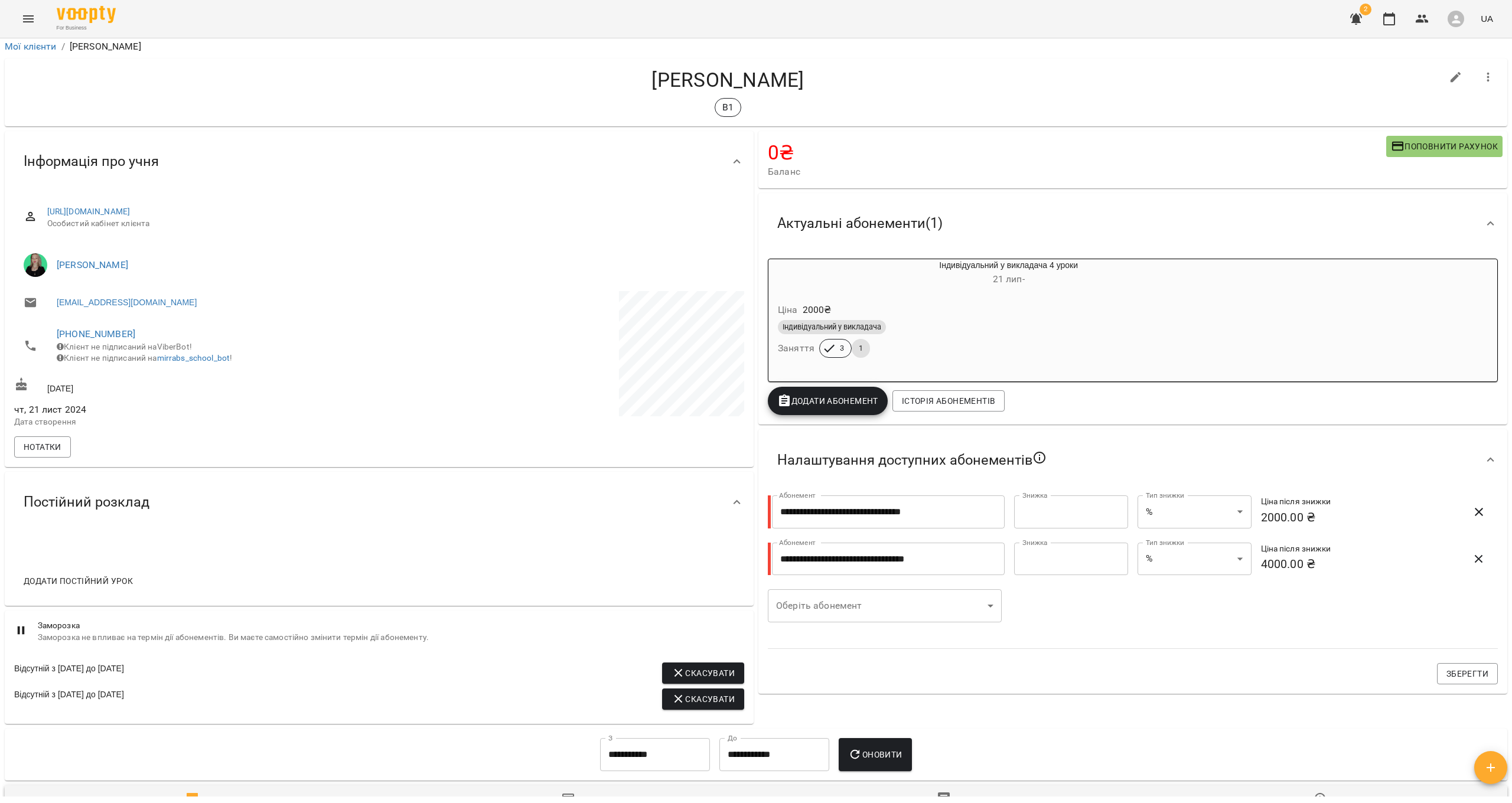
click at [578, 79] on icon "button" at bounding box center [1489, 77] width 14 height 14
click at [578, 119] on span "Видалити!" at bounding box center [1420, 126] width 50 height 14
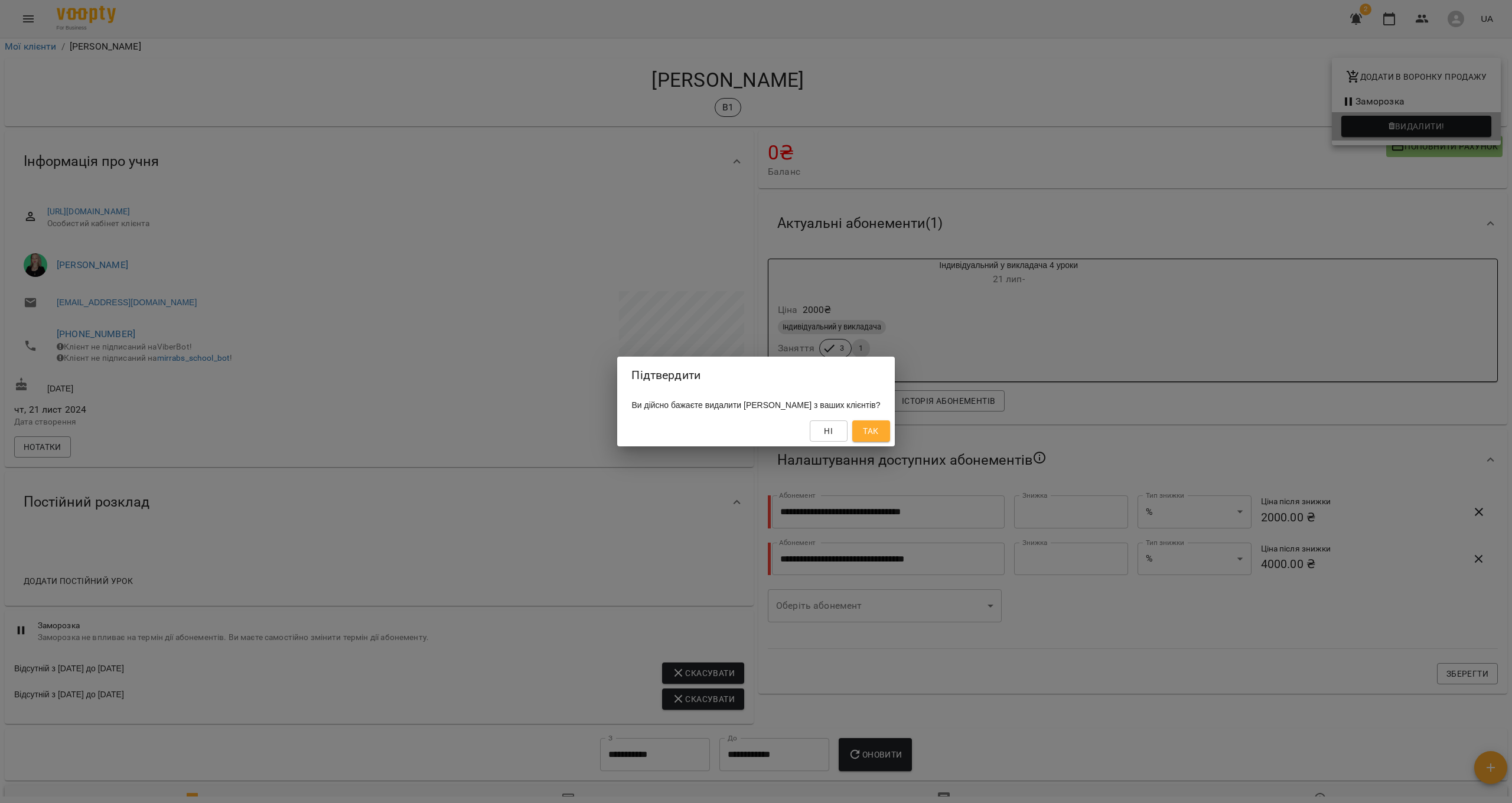
click at [578, 380] on div "Підтвердити Ви дійсно бажаєте видалити [PERSON_NAME] з ваших клієнтів? Ні Так" at bounding box center [756, 402] width 1512 height 803
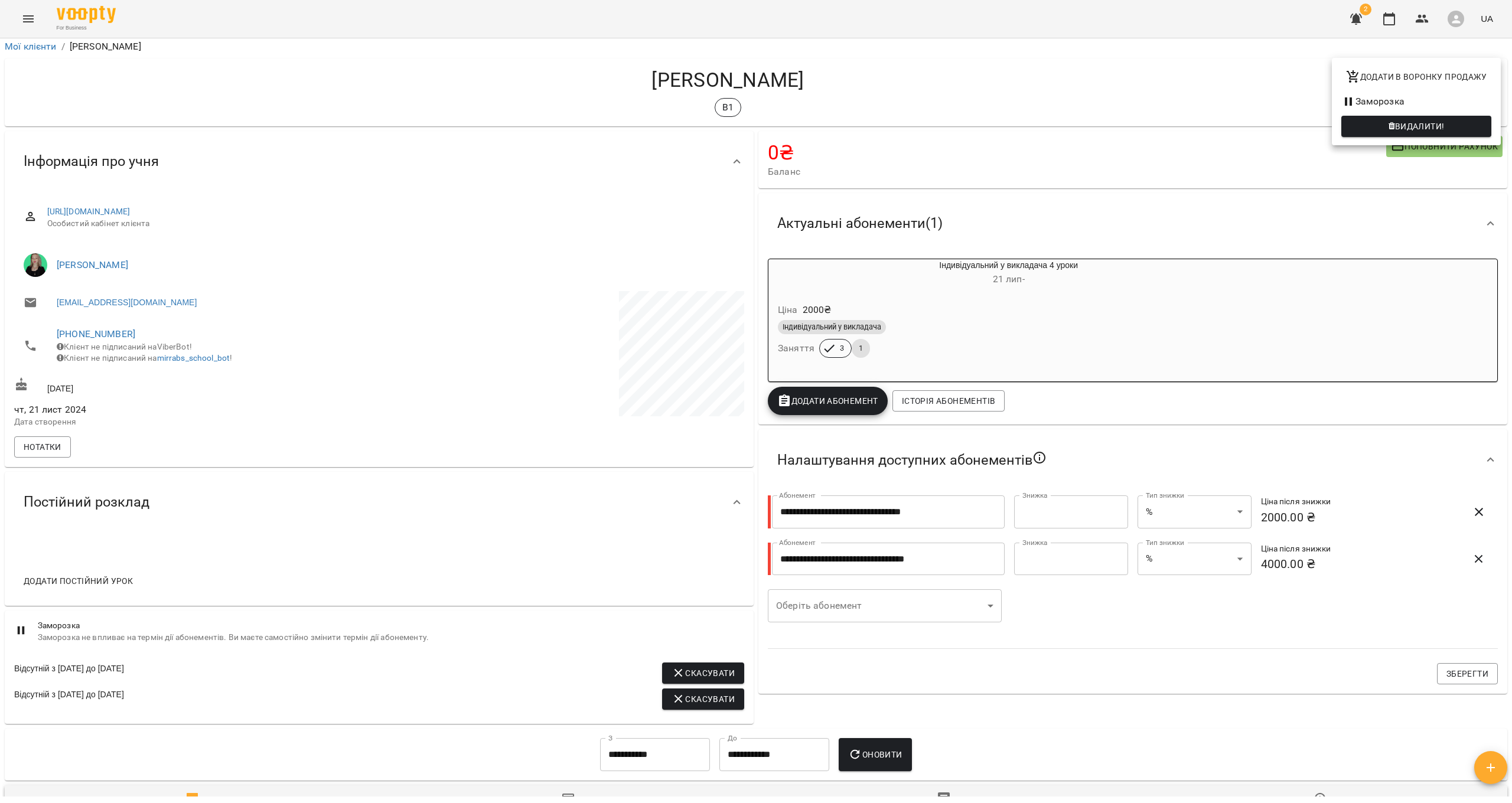
click at [578, 330] on div at bounding box center [756, 402] width 1512 height 803
click at [578, 295] on div "Ціна 2000 ₴ Індивідуальний у викладача Заняття 3 1" at bounding box center [980, 332] width 424 height 80
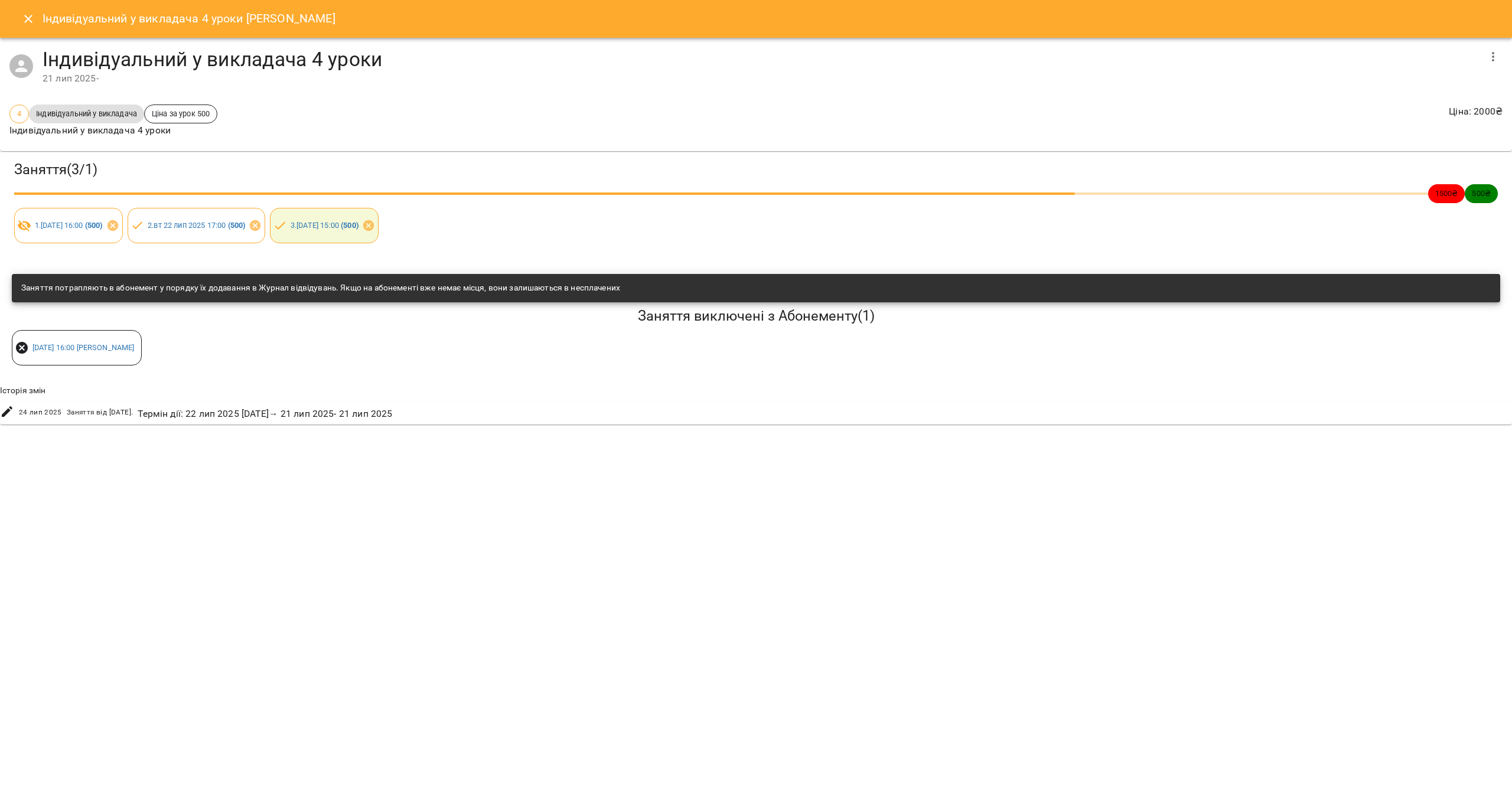
click at [26, 18] on icon "Close" at bounding box center [28, 19] width 14 height 14
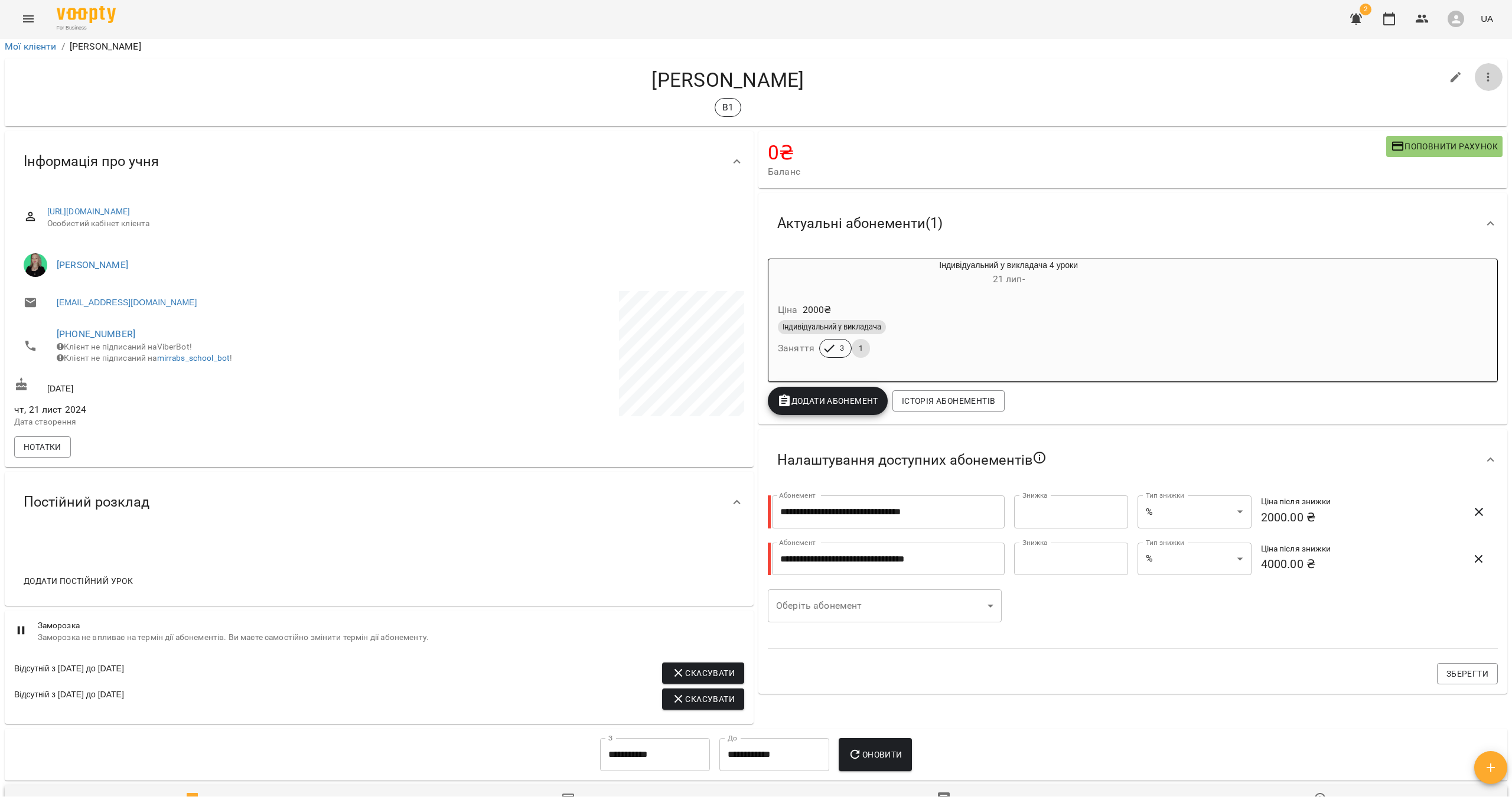
click at [578, 77] on icon "button" at bounding box center [1488, 77] width 3 height 10
click at [578, 130] on span "Видалити!" at bounding box center [1420, 126] width 50 height 14
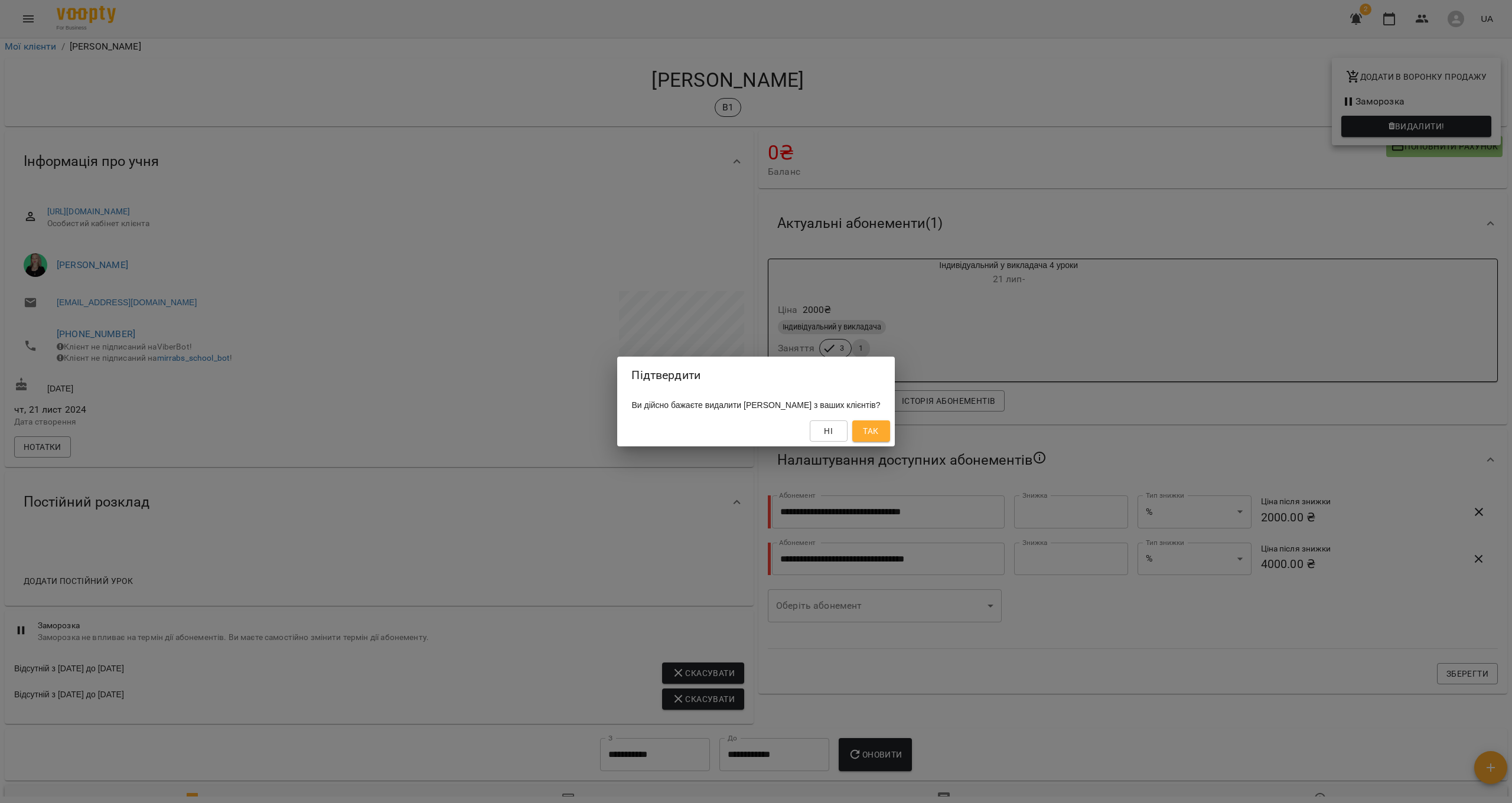
click at [578, 370] on div "Підтвердити Ви дійсно бажаєте видалити [PERSON_NAME] з ваших клієнтів? Ні Так" at bounding box center [756, 402] width 1512 height 803
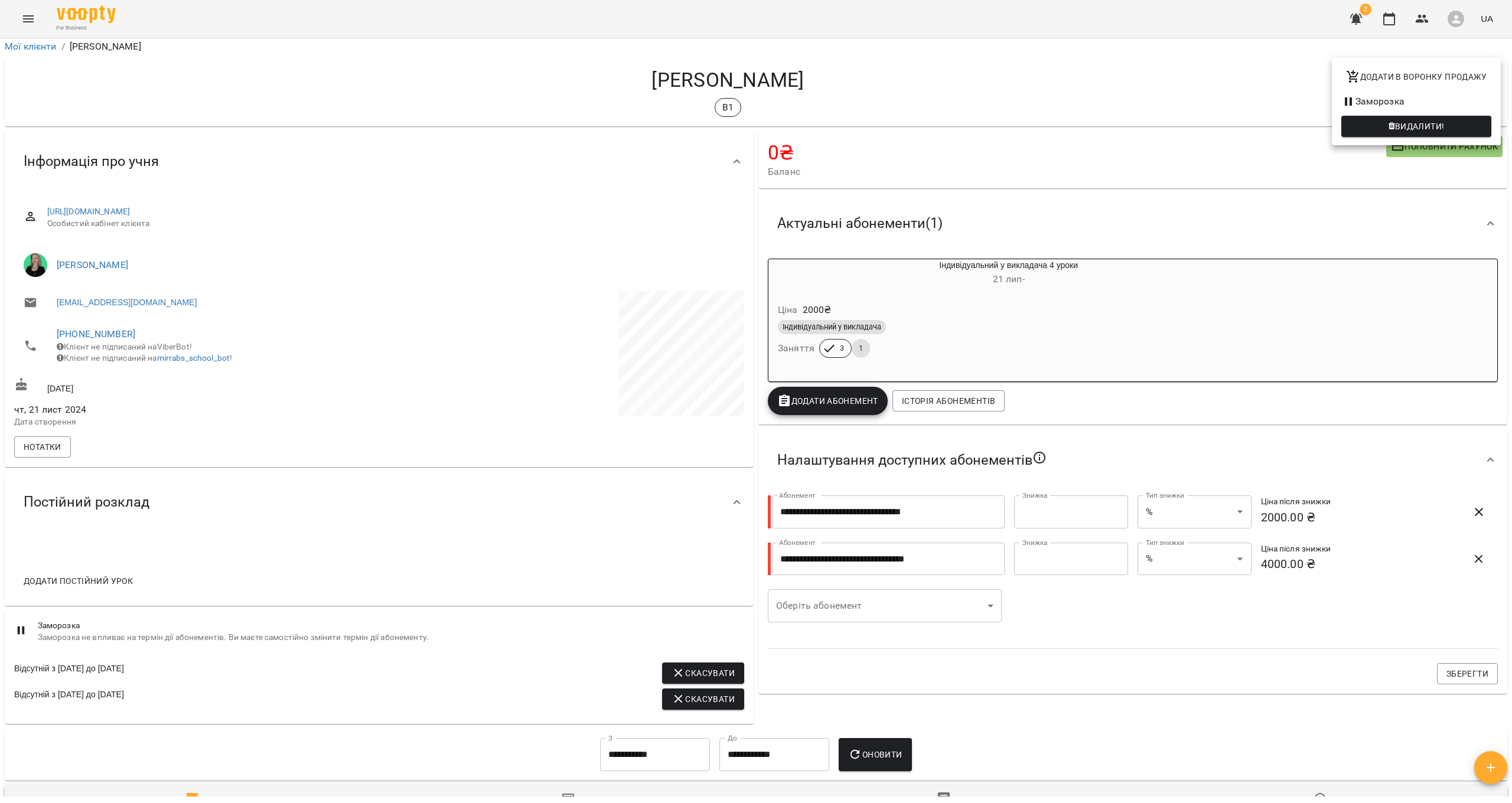
click at [578, 312] on div at bounding box center [756, 402] width 1512 height 803
click at [578, 294] on div "Ціна 2000 ₴ Індивідуальний у викладача Заняття 3 1" at bounding box center [980, 332] width 424 height 80
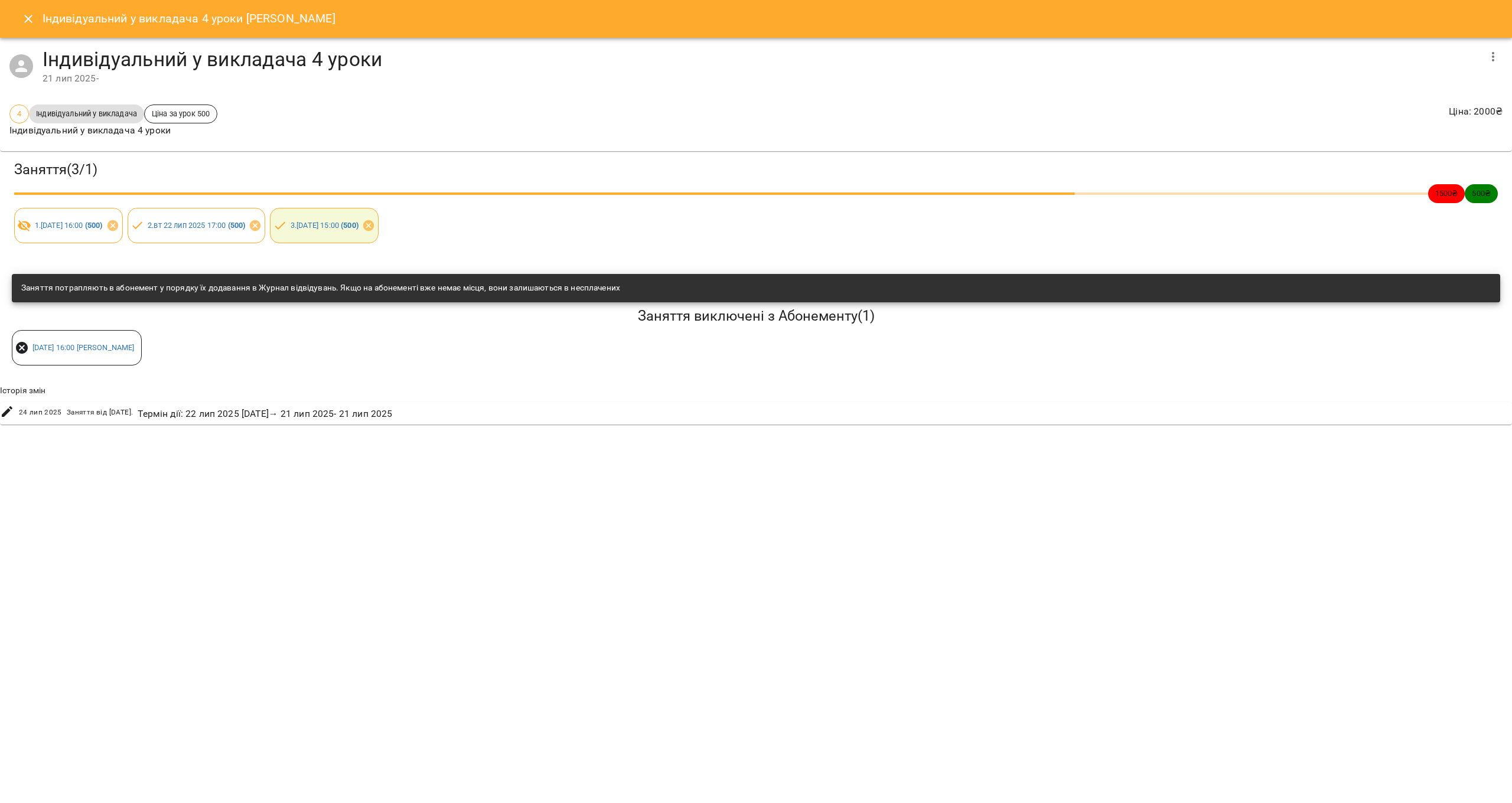
click at [22, 349] on icon at bounding box center [21, 347] width 12 height 12
click at [29, 19] on icon "Close" at bounding box center [28, 19] width 8 height 8
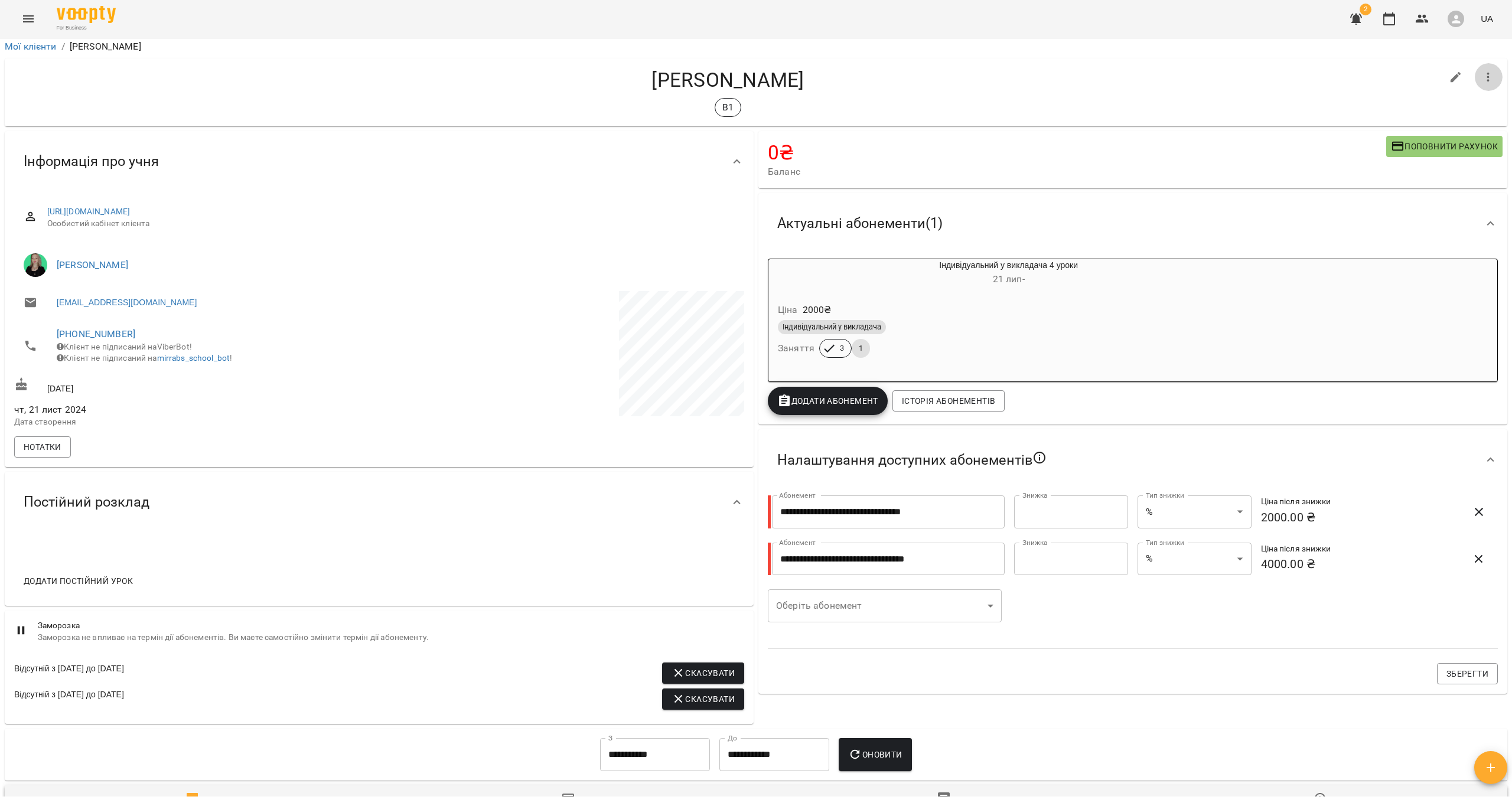
click at [578, 80] on icon "button" at bounding box center [1489, 77] width 14 height 14
click at [578, 126] on span "Видалити!" at bounding box center [1416, 126] width 131 height 14
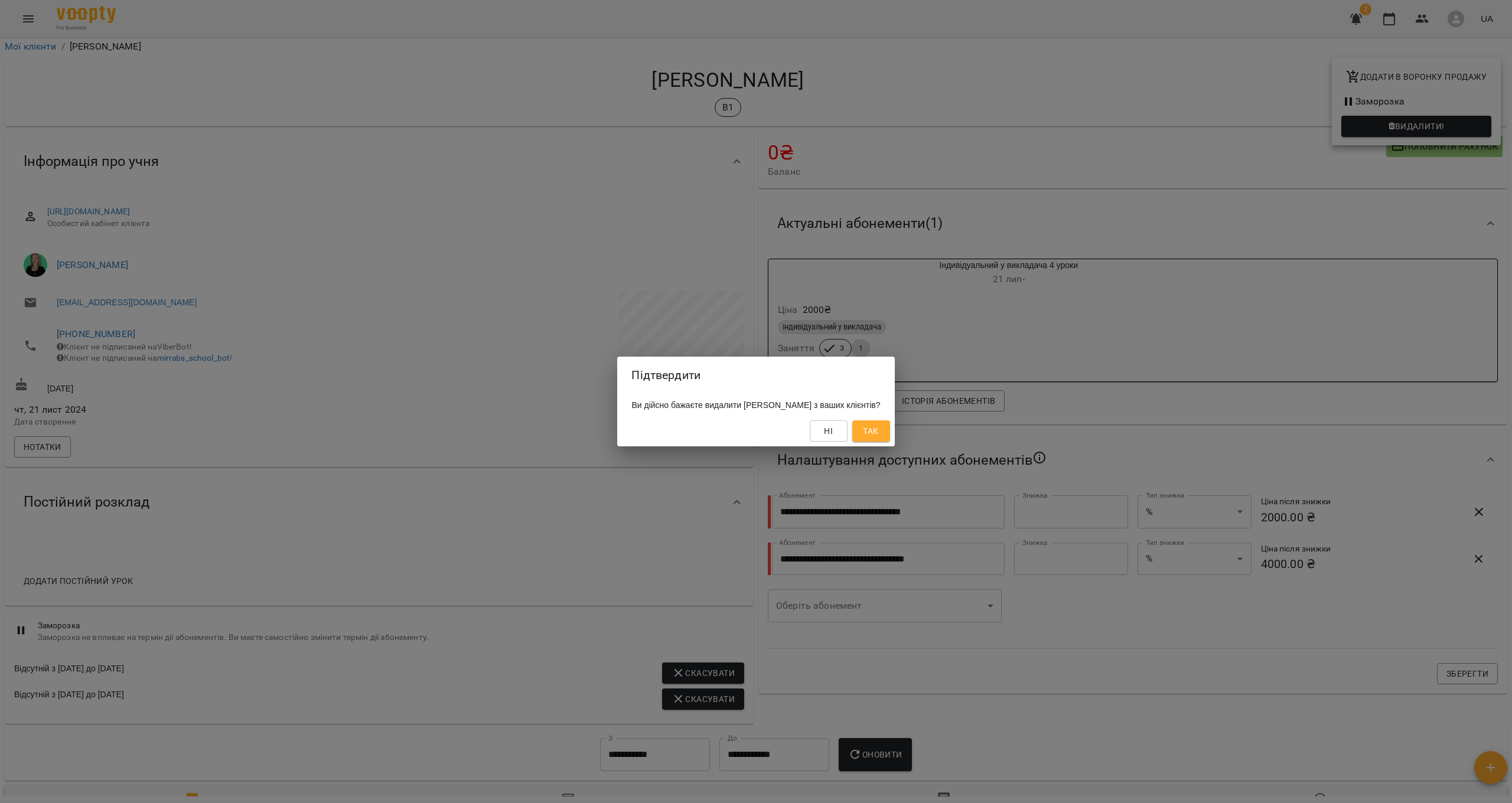
click at [578, 428] on button "Так" at bounding box center [871, 431] width 37 height 21
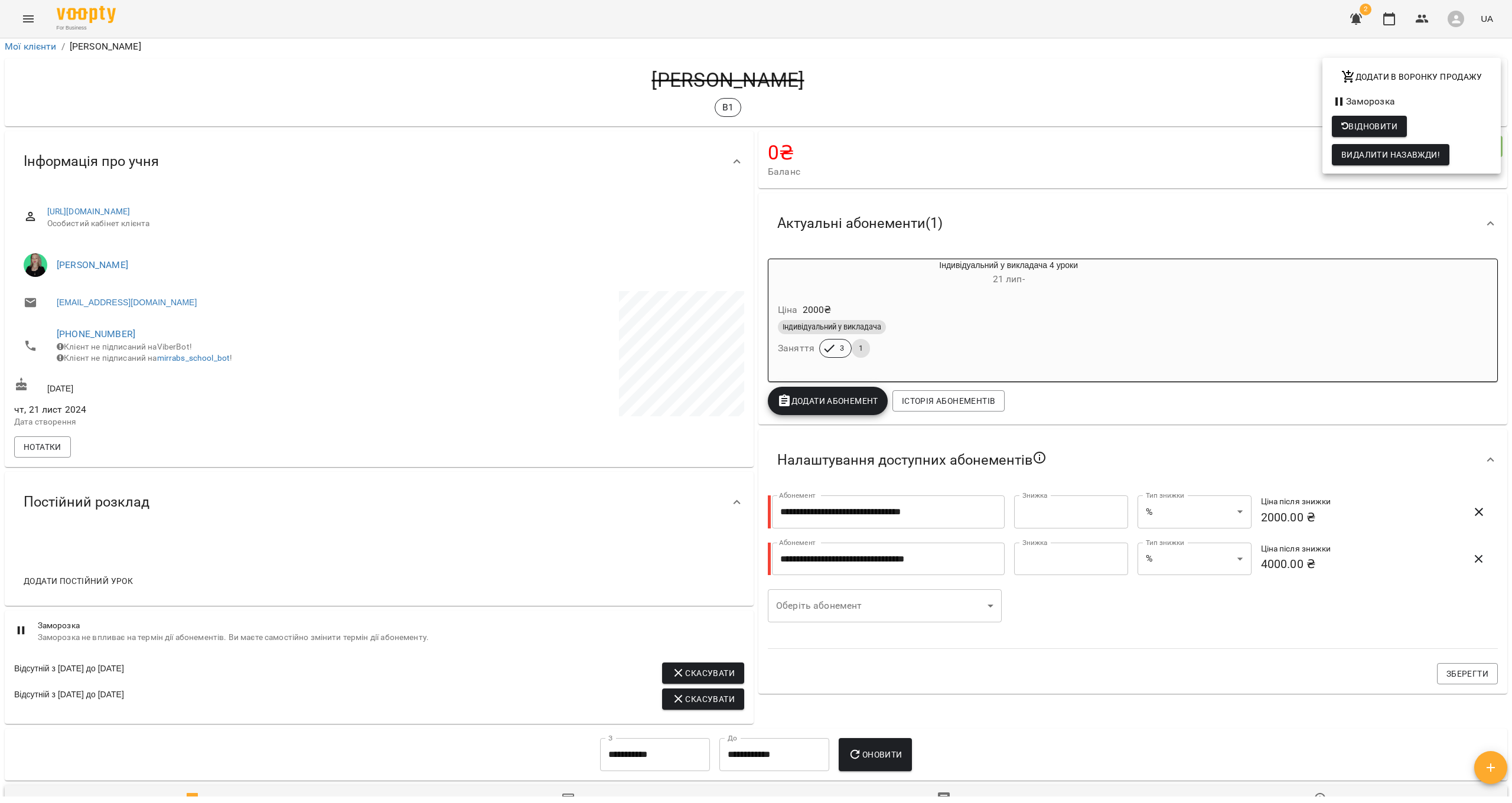
click at [578, 19] on div at bounding box center [756, 402] width 1512 height 803
click at [578, 20] on icon "button" at bounding box center [1422, 19] width 14 height 14
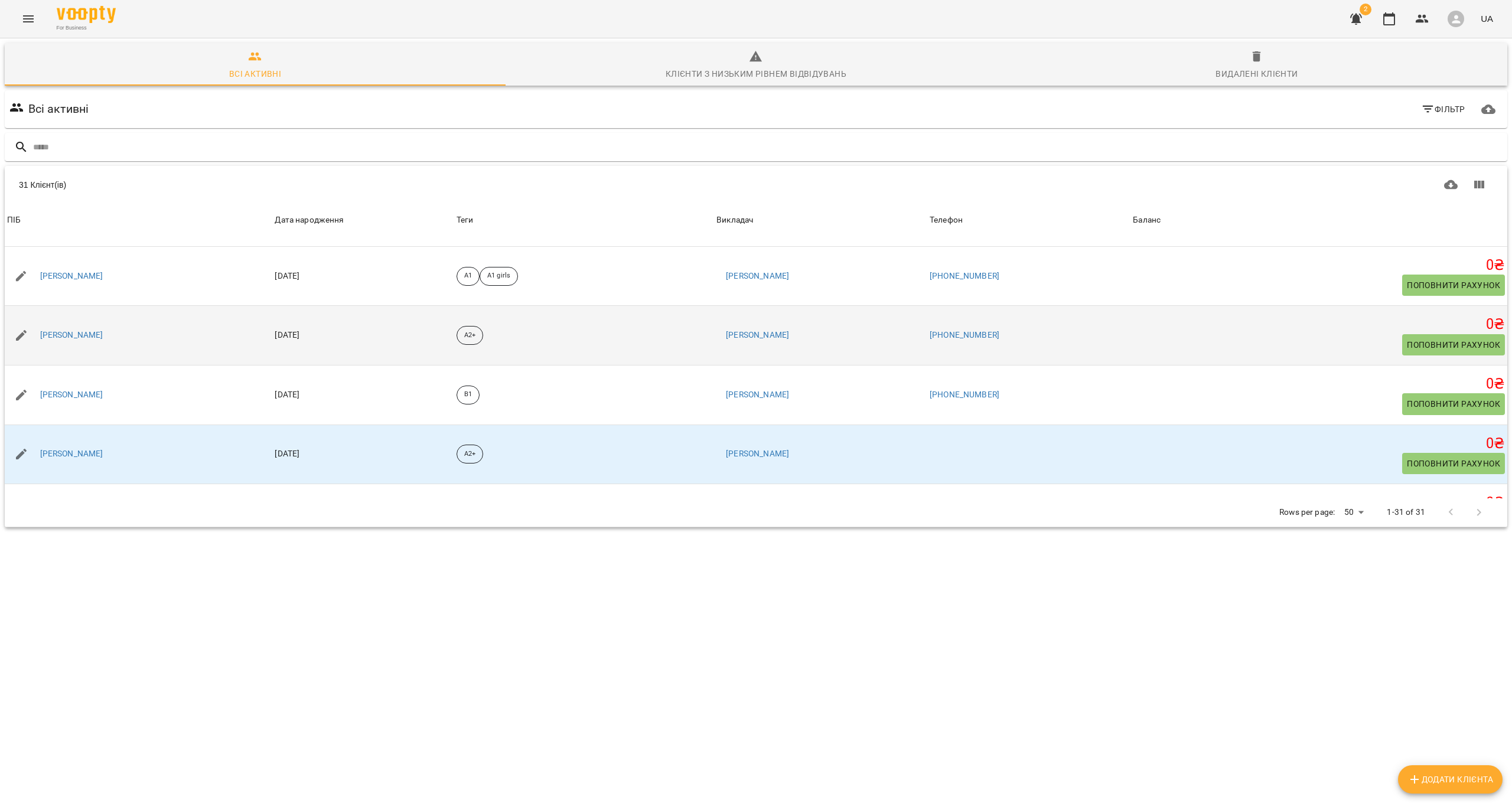
scroll to position [761, 0]
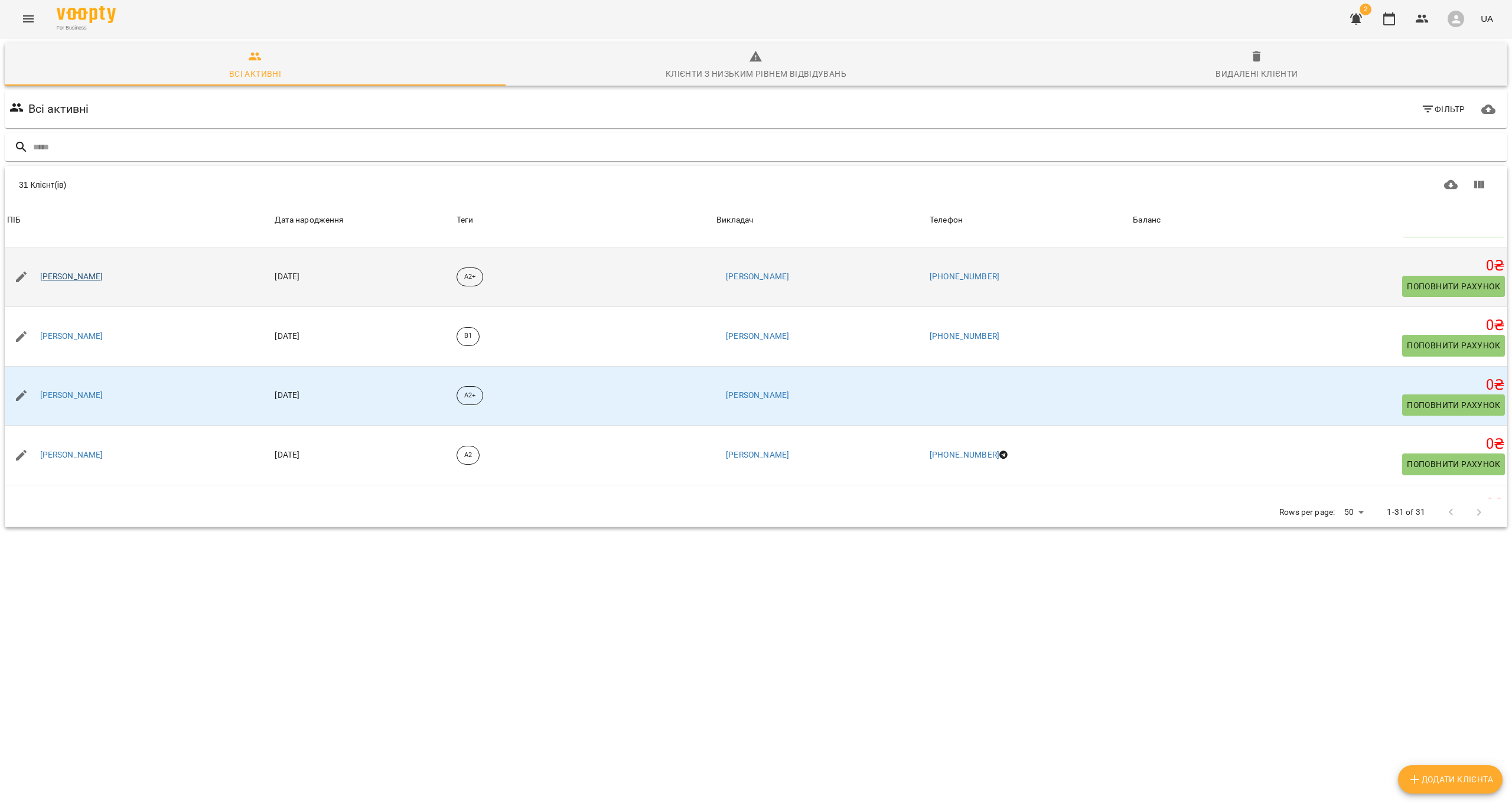
click at [103, 272] on link "[PERSON_NAME]" at bounding box center [71, 276] width 63 height 12
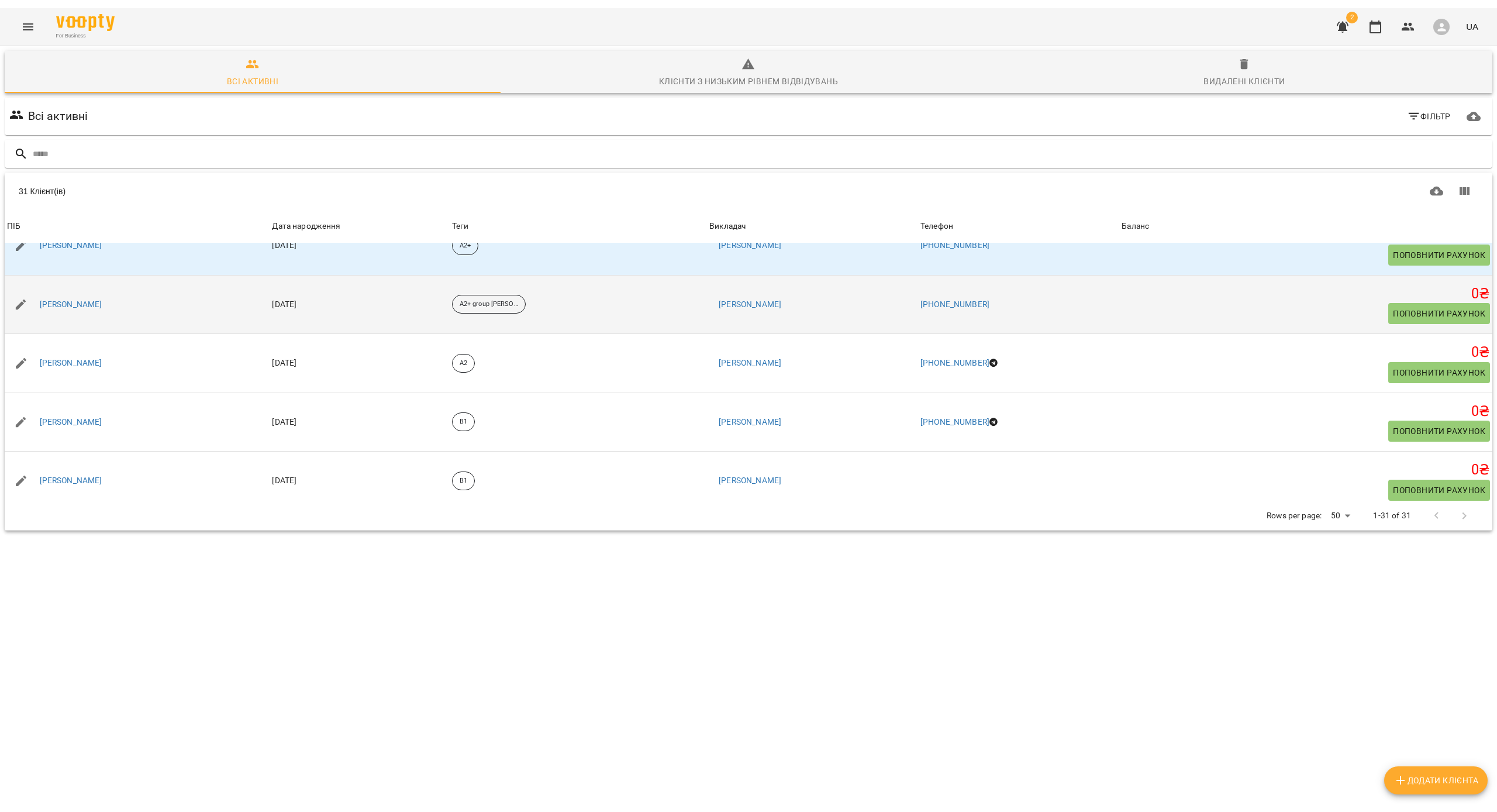
scroll to position [1554, 0]
